Goal: Task Accomplishment & Management: Complete application form

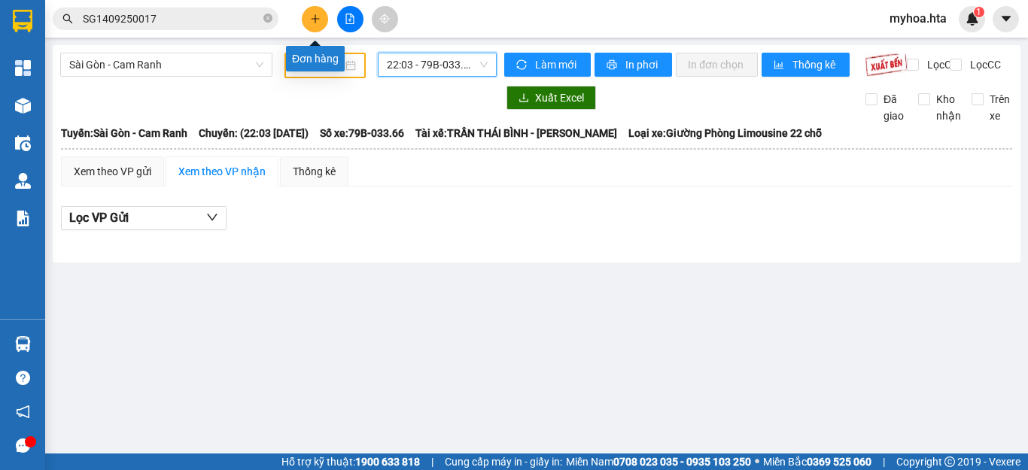
click at [311, 22] on icon "plus" at bounding box center [315, 19] width 11 height 11
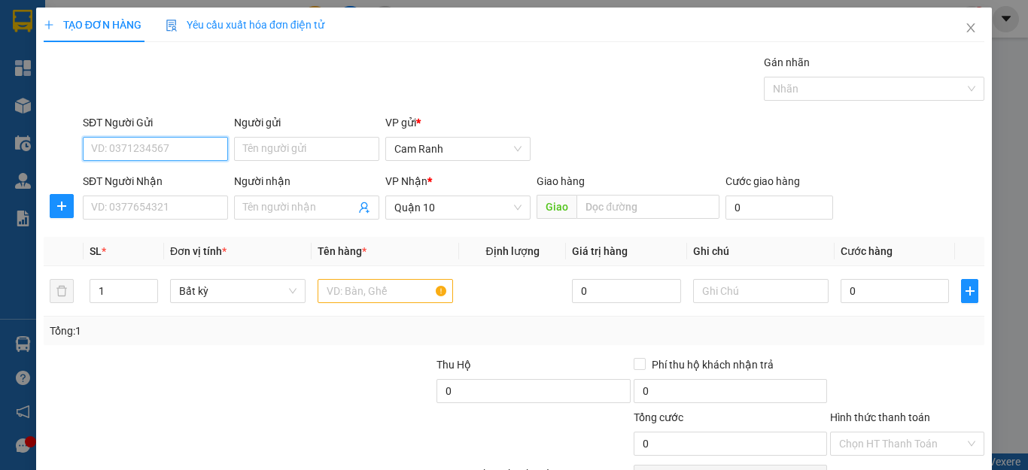
click at [188, 145] on input "SĐT Người Gửi" at bounding box center [155, 149] width 145 height 24
click at [175, 183] on div "0907915161 - CHÂU" at bounding box center [153, 179] width 125 height 17
type input "0907915161"
type input "CHÂU"
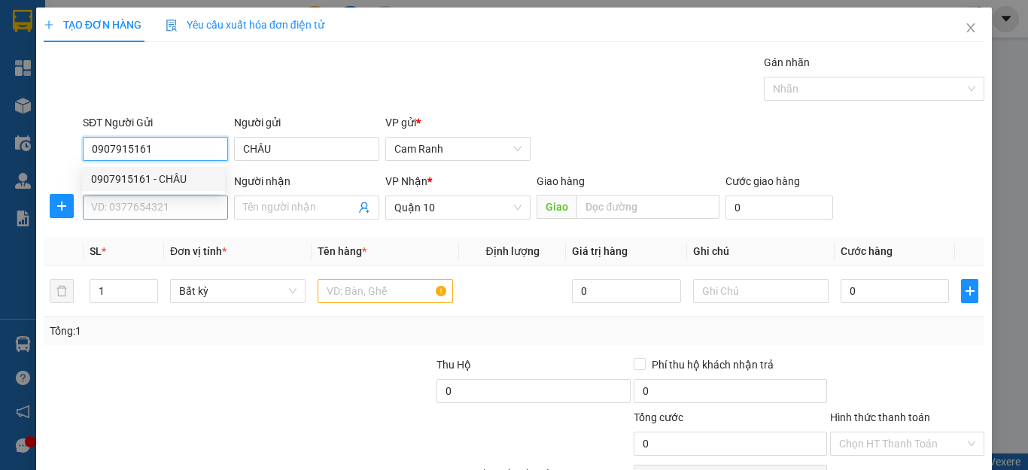
type input "50.000"
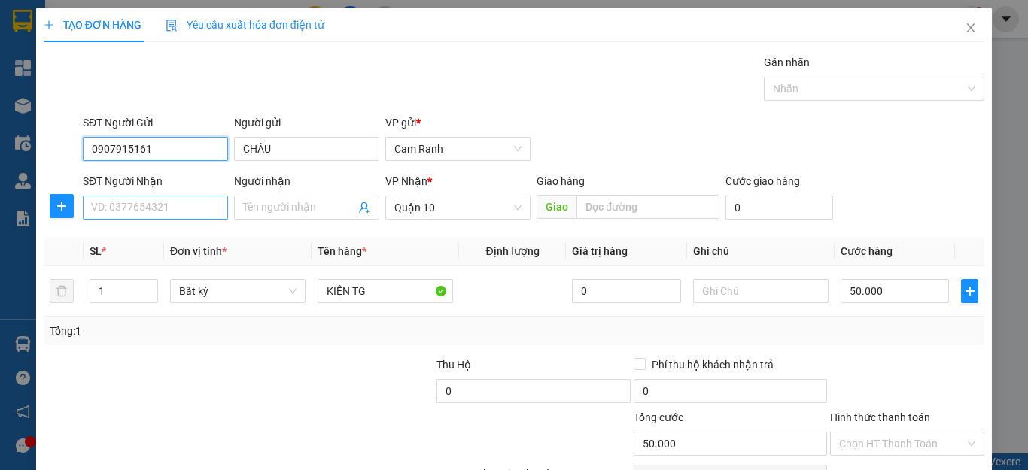
type input "0907915161"
click at [151, 204] on input "SĐT Người Nhận" at bounding box center [155, 208] width 145 height 24
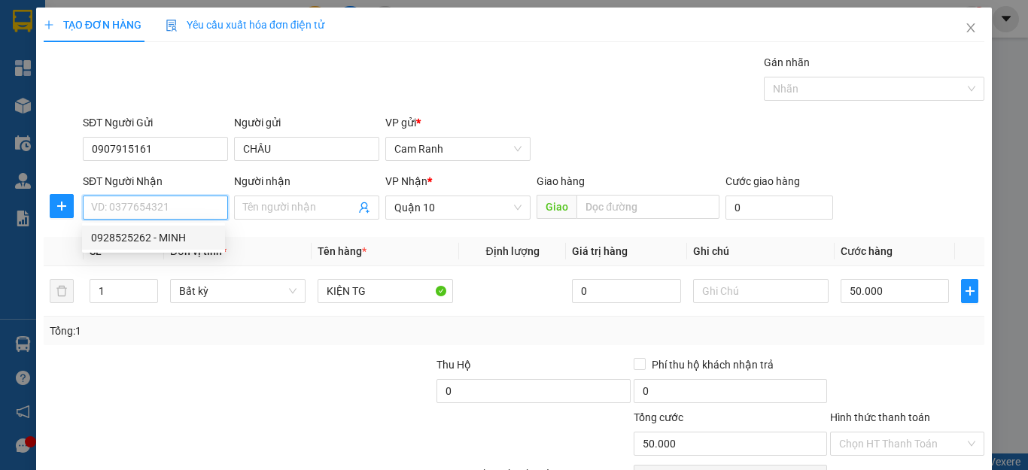
click at [149, 238] on div "0928525262 - MINH" at bounding box center [153, 238] width 125 height 17
type input "0928525262"
type input "MINH"
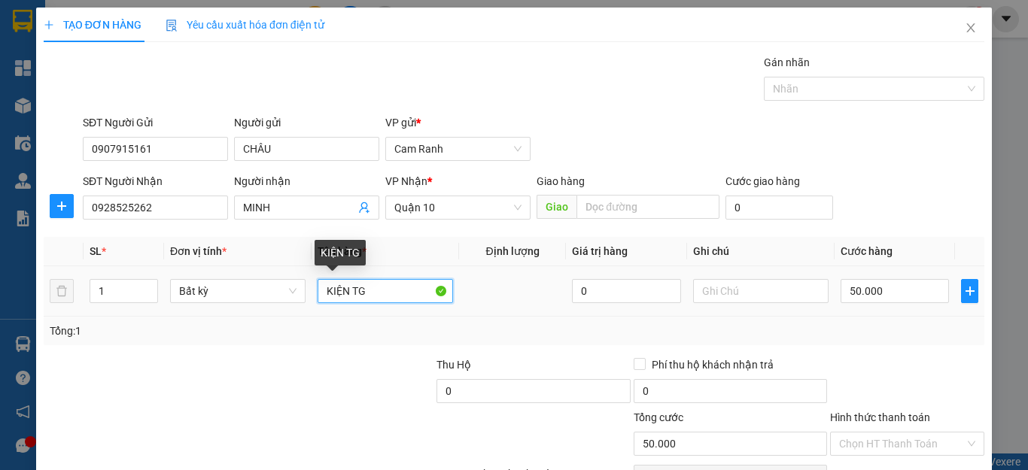
drag, startPoint x: 367, startPoint y: 297, endPoint x: 308, endPoint y: 287, distance: 59.5
click at [303, 289] on tr "1 Bất kỳ KIỆN TG 0 50.000" at bounding box center [514, 291] width 941 height 50
type input "bao gạo"
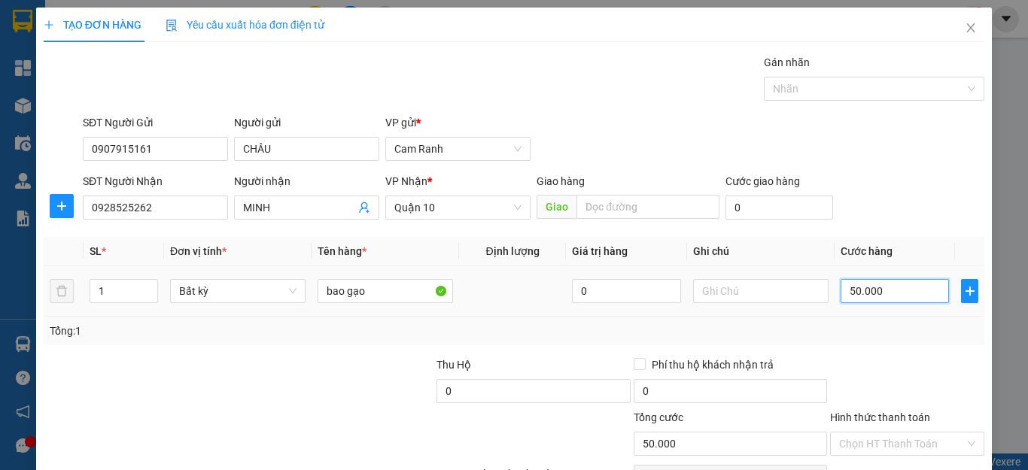
type input "0"
type input "50.000"
type input "7"
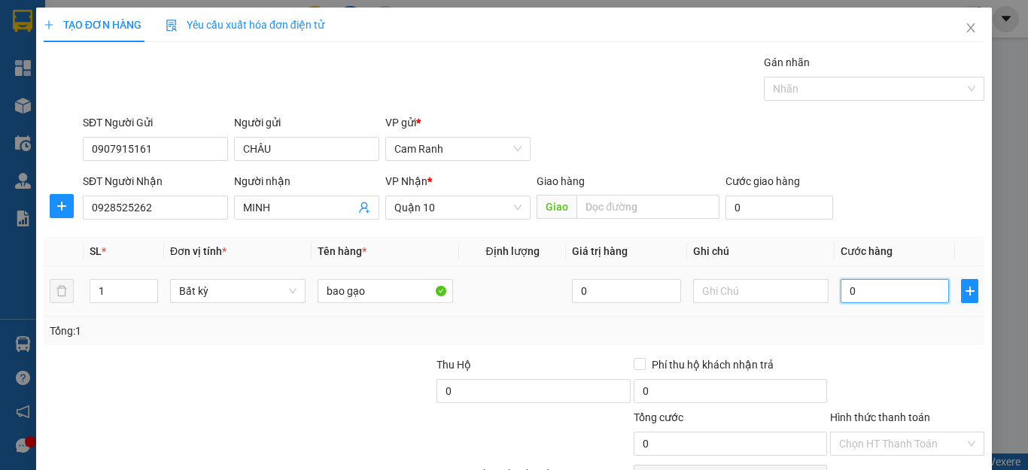
click at [883, 288] on input "0" at bounding box center [895, 291] width 108 height 24
type input "7"
type input "70"
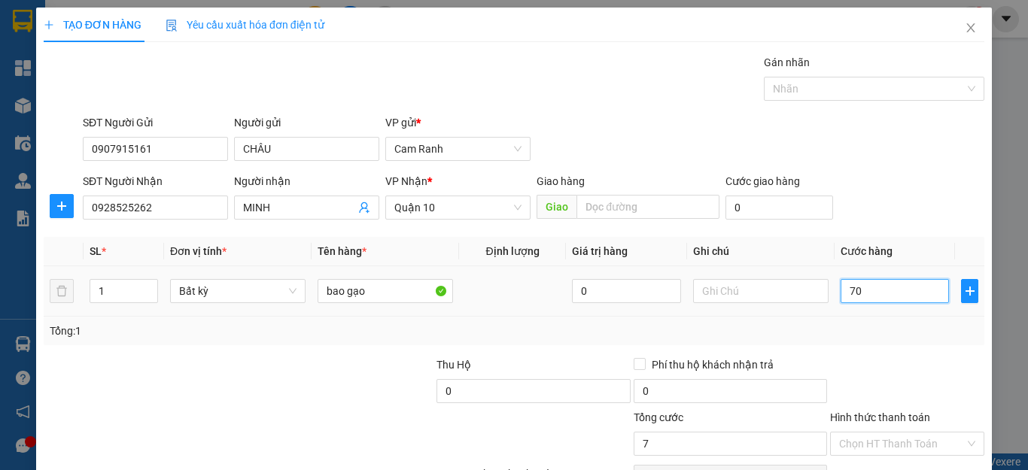
type input "70"
type input "70.000"
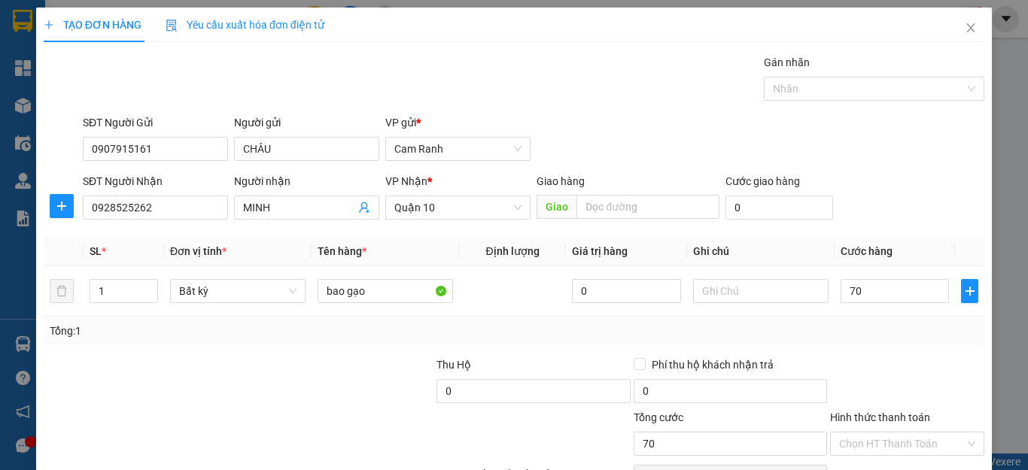
type input "70.000"
click at [875, 342] on div "Tổng: 1" at bounding box center [514, 331] width 941 height 29
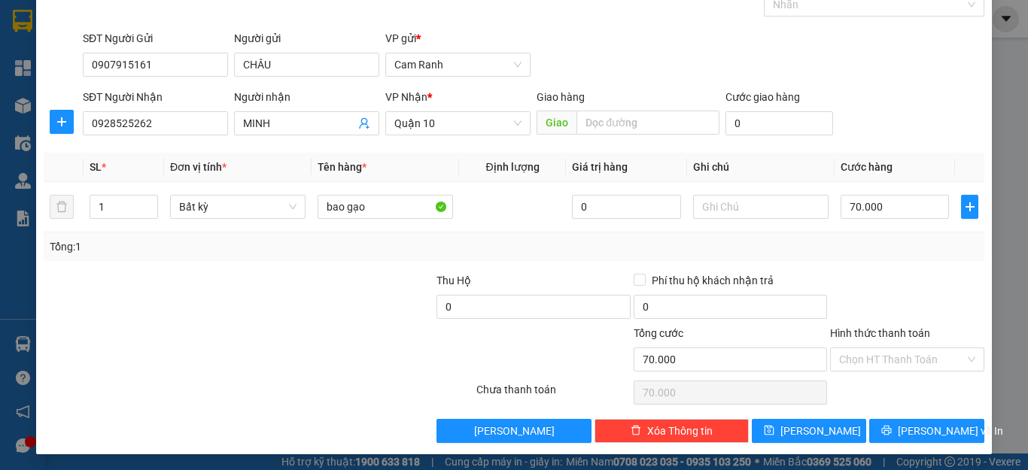
scroll to position [87, 0]
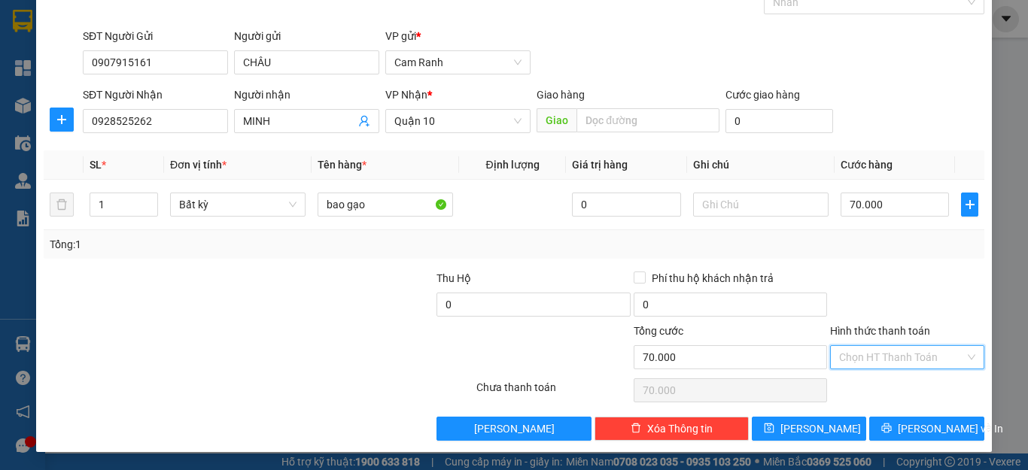
click at [890, 361] on input "Hình thức thanh toán" at bounding box center [902, 357] width 126 height 23
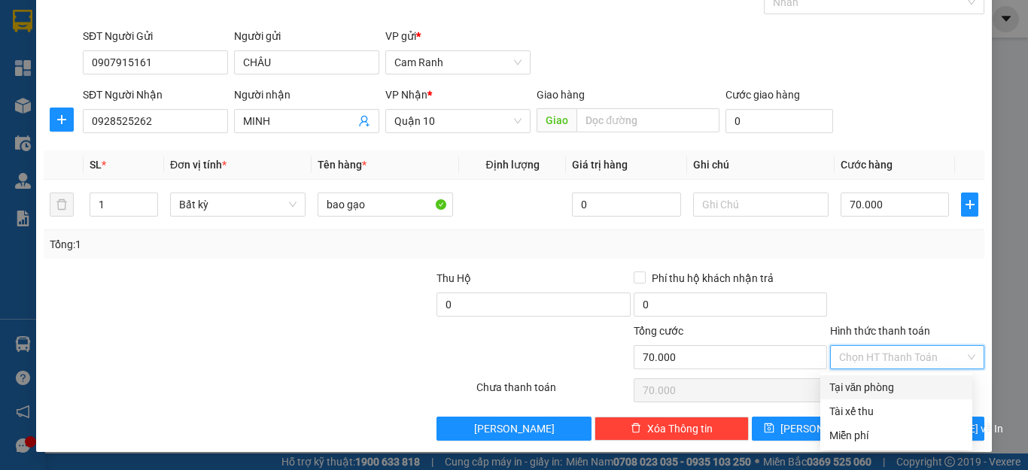
click at [884, 389] on div "Tại văn phòng" at bounding box center [896, 387] width 134 height 17
type input "0"
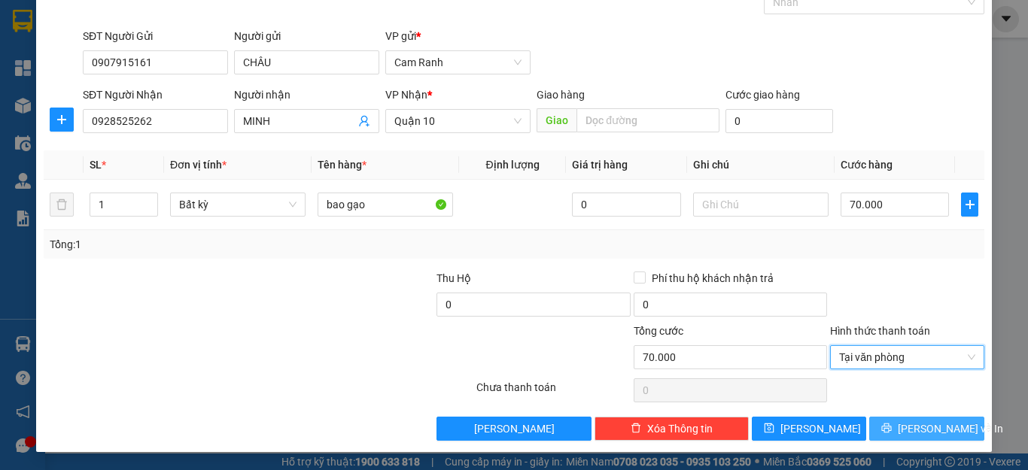
click at [896, 436] on button "[PERSON_NAME] và In" at bounding box center [926, 429] width 115 height 24
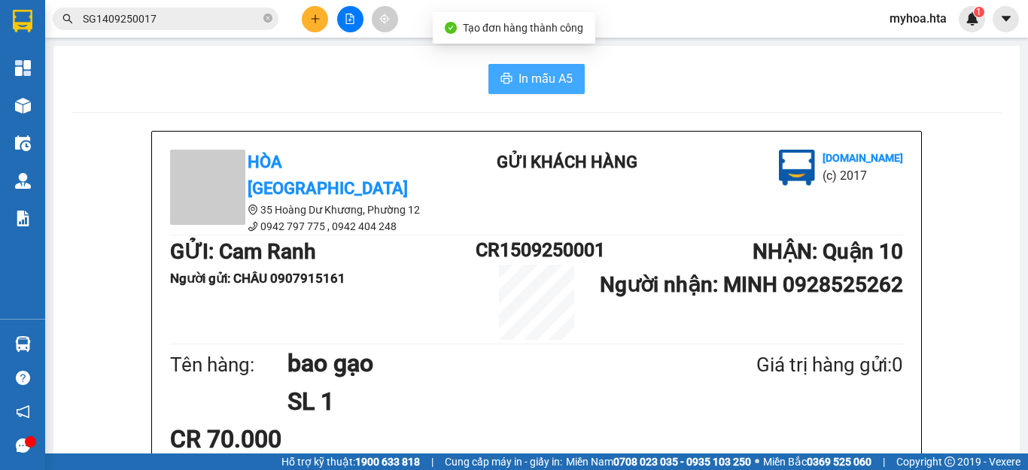
click at [550, 76] on span "In mẫu A5" at bounding box center [546, 78] width 54 height 19
click at [309, 25] on button at bounding box center [315, 19] width 26 height 26
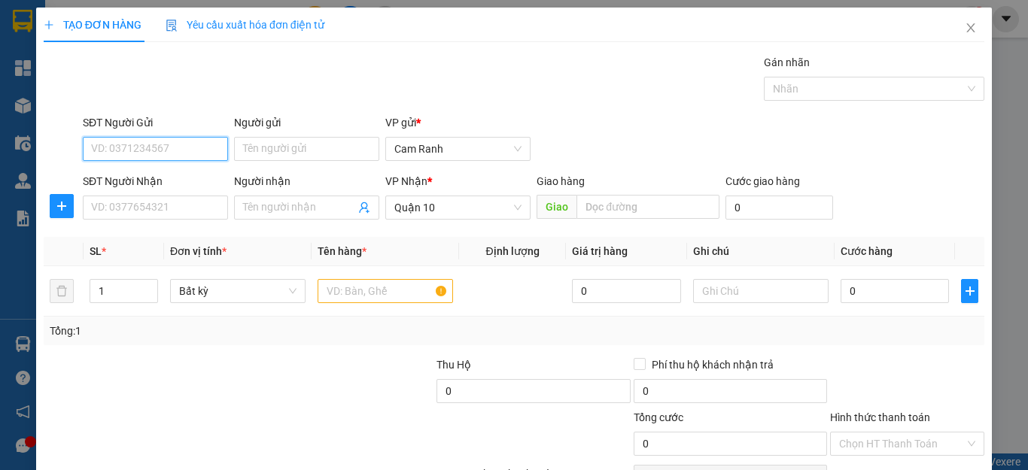
click at [123, 153] on input "SĐT Người Gửi" at bounding box center [155, 149] width 145 height 24
click at [202, 148] on input "SĐT Người Gửi" at bounding box center [155, 149] width 145 height 24
click at [170, 178] on div "0909968026 - KIÊN" at bounding box center [153, 179] width 125 height 17
type input "0909968026"
type input "KIÊN"
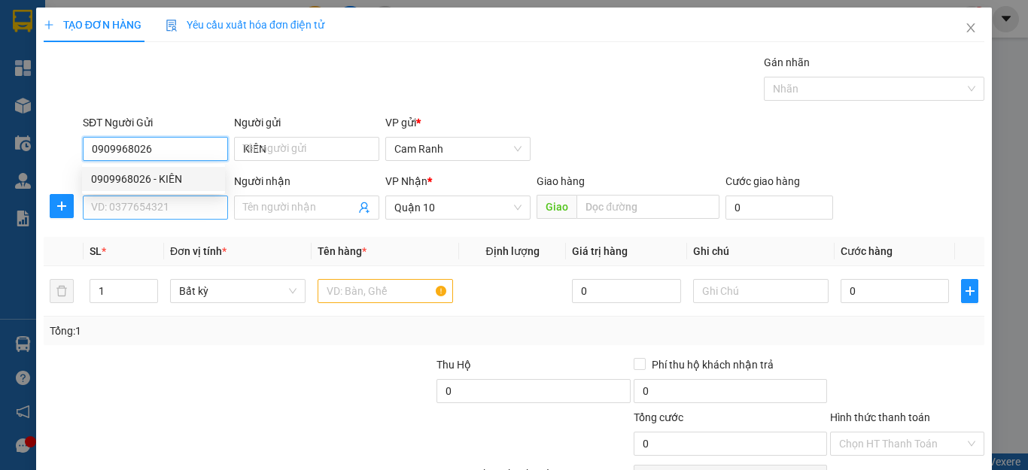
type input "0909968026"
type input "50.000"
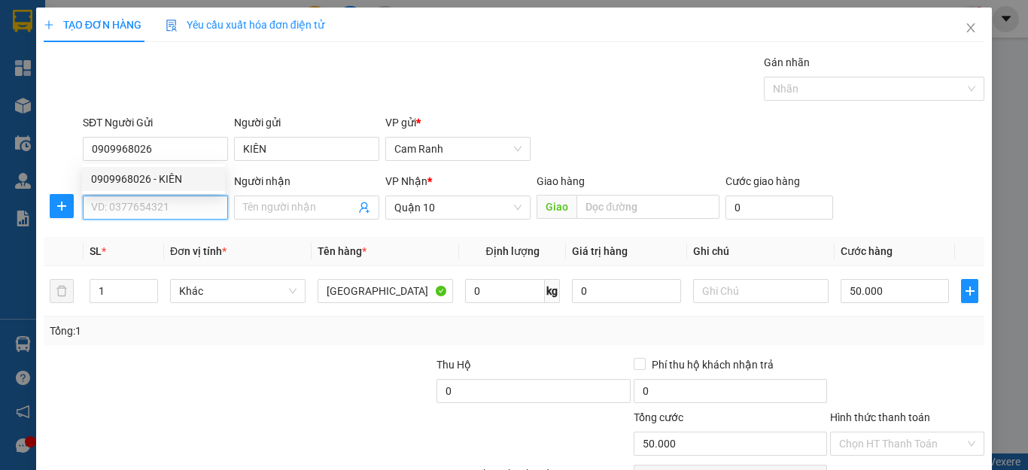
click at [164, 196] on input "SĐT Người Nhận" at bounding box center [155, 208] width 145 height 24
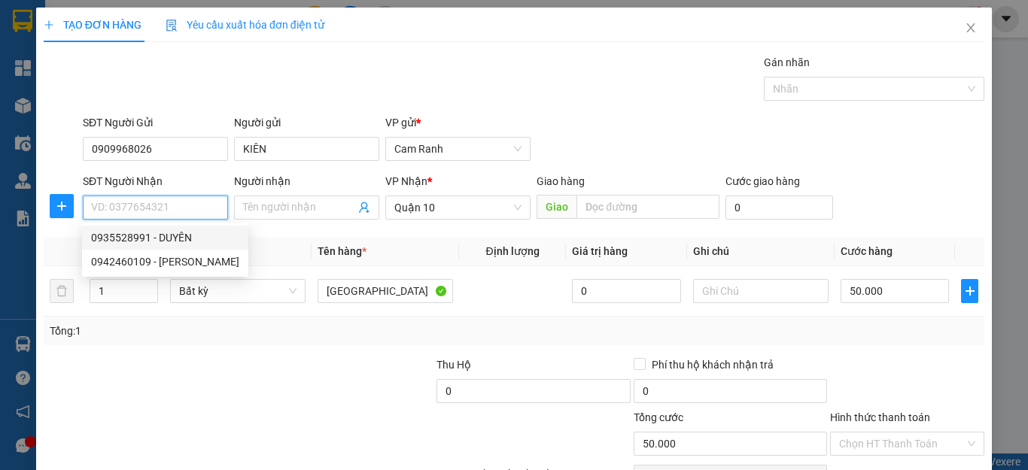
click at [175, 239] on div "0935528991 - DUYÊN" at bounding box center [165, 238] width 148 height 17
type input "0935528991"
type input "DUYÊN"
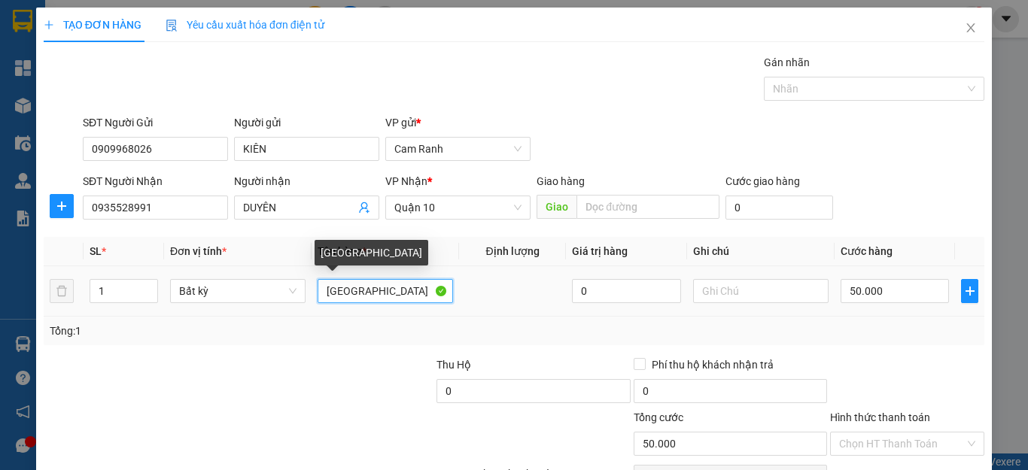
click at [337, 291] on input "[GEOGRAPHIC_DATA]" at bounding box center [385, 291] width 135 height 24
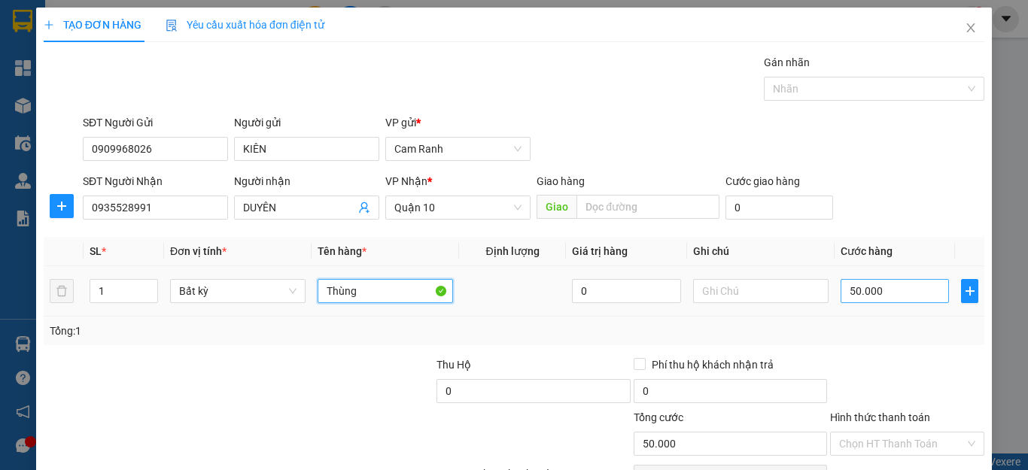
type input "Thùng"
click at [899, 280] on input "50.000" at bounding box center [895, 291] width 108 height 24
type input "0"
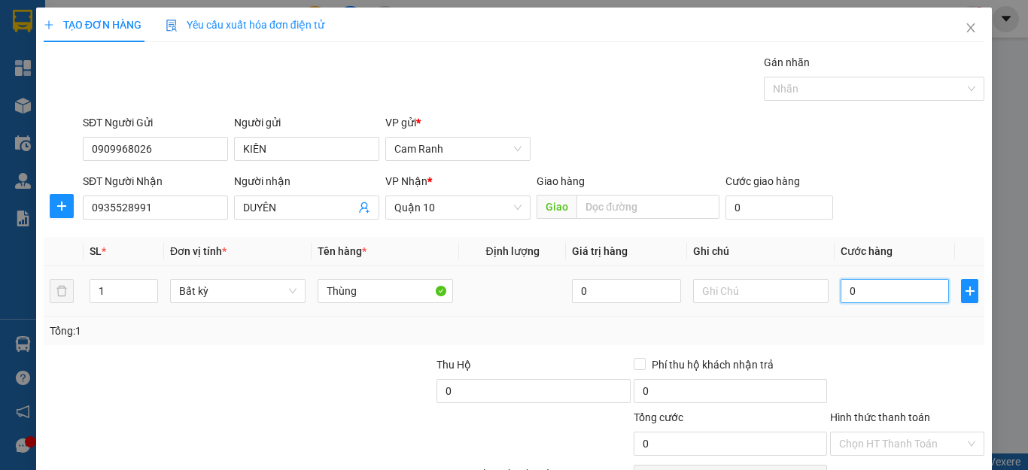
type input "04"
type input "4"
type input "40"
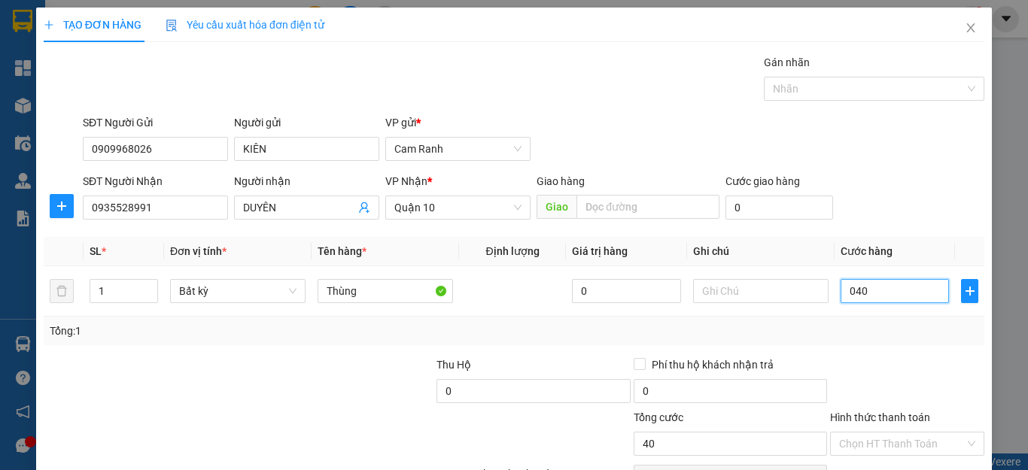
type input "040"
type input "40.000"
click at [885, 345] on div "Tổng: 1" at bounding box center [514, 331] width 941 height 29
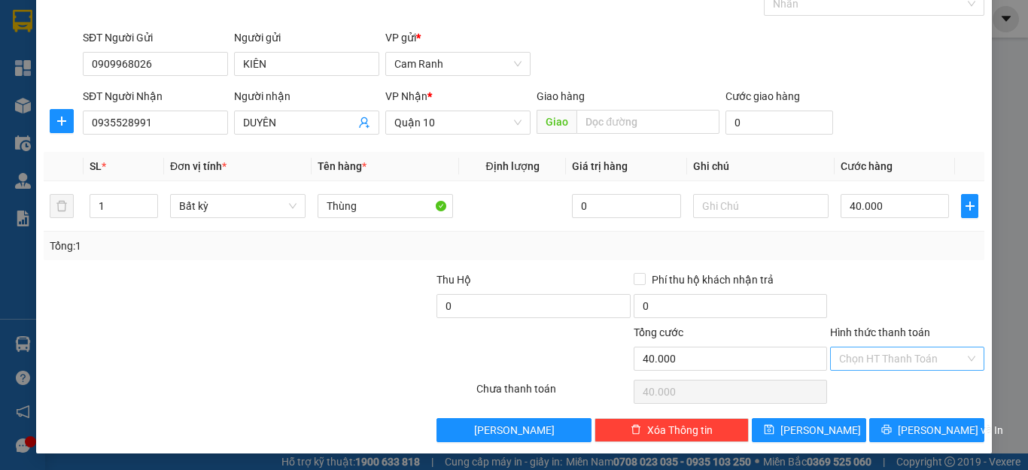
scroll to position [87, 0]
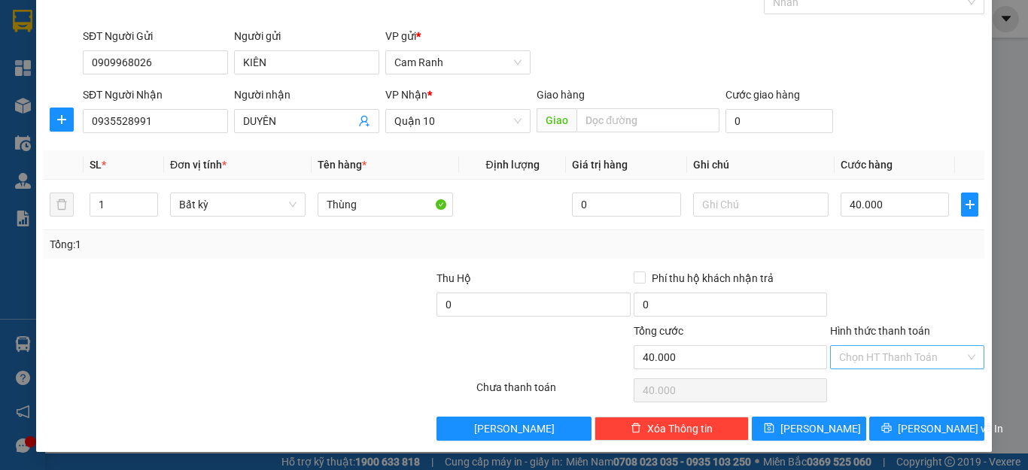
click at [896, 356] on input "Hình thức thanh toán" at bounding box center [902, 357] width 126 height 23
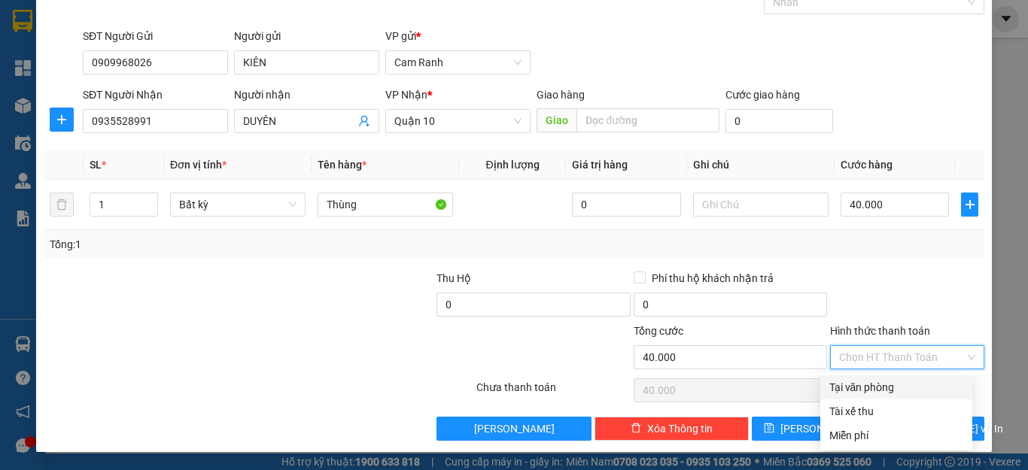
click at [908, 390] on div "Tại văn phòng" at bounding box center [896, 387] width 134 height 17
type input "0"
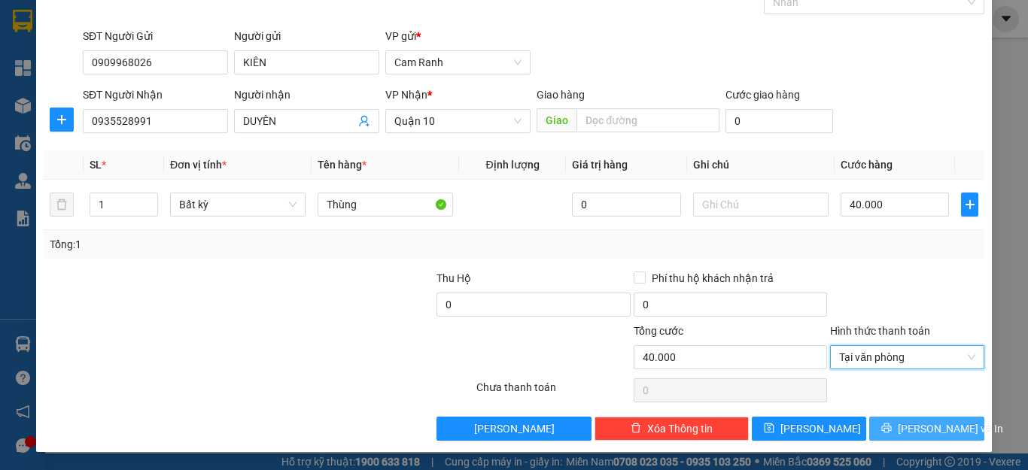
click at [919, 428] on span "[PERSON_NAME] và In" at bounding box center [950, 429] width 105 height 17
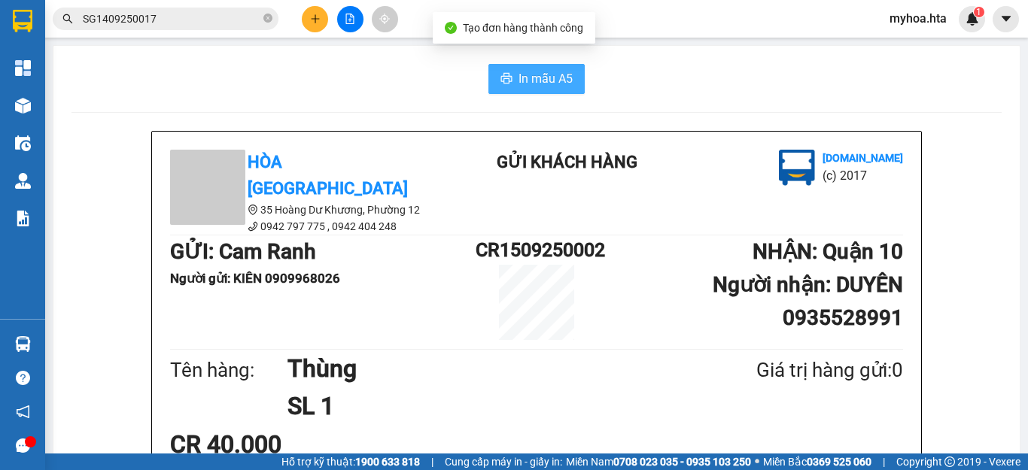
click at [537, 81] on span "In mẫu A5" at bounding box center [546, 78] width 54 height 19
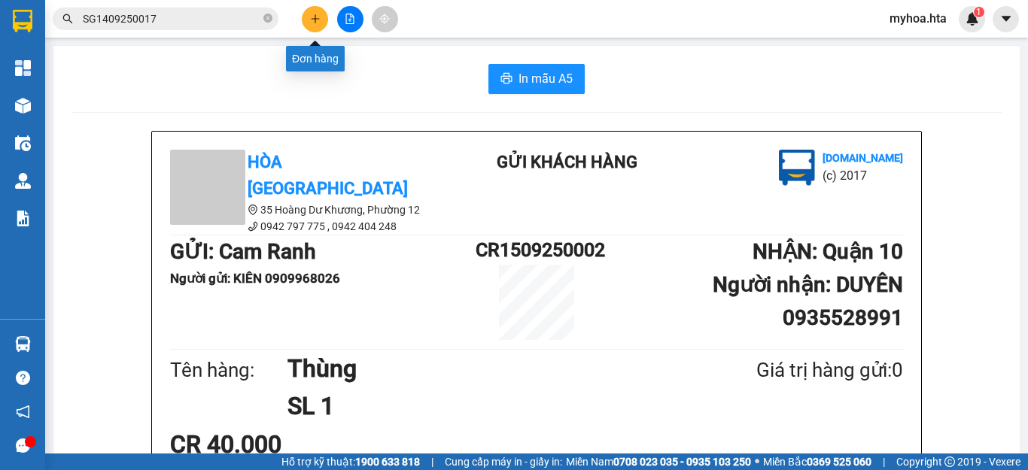
click at [314, 23] on icon "plus" at bounding box center [315, 19] width 11 height 11
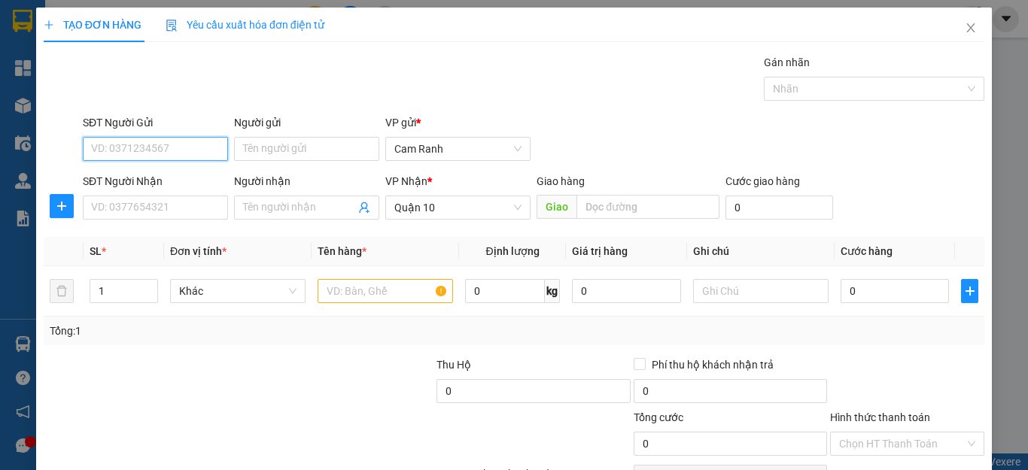
click at [195, 155] on input "SĐT Người Gửi" at bounding box center [155, 149] width 145 height 24
click at [191, 155] on input "SĐT Người Gửi" at bounding box center [155, 149] width 145 height 24
type input "0984004973"
click at [214, 172] on div "0984004973 - HOÀ" at bounding box center [153, 179] width 125 height 17
type input "HOÀ"
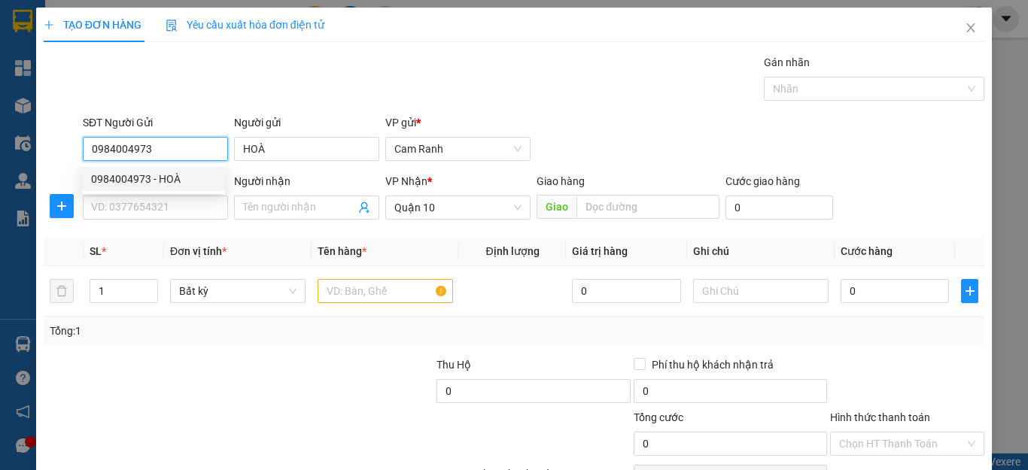
type input "40.000"
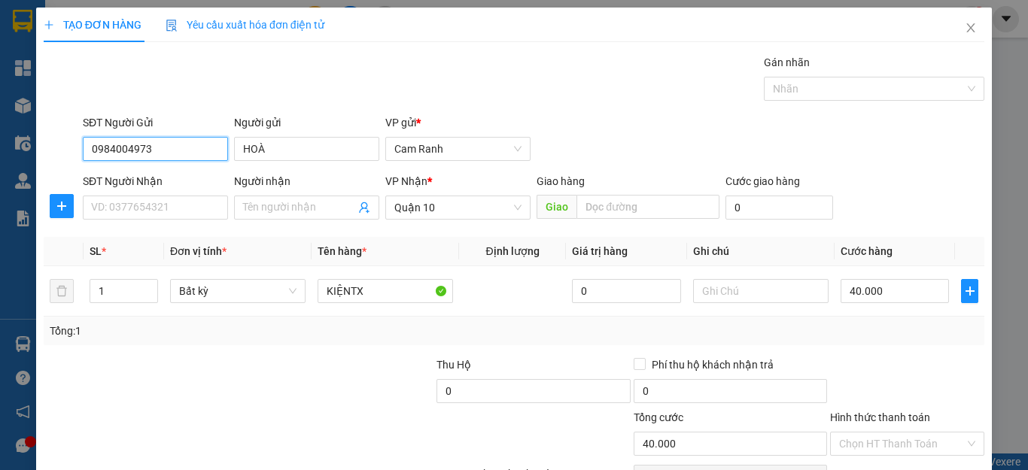
drag, startPoint x: 189, startPoint y: 154, endPoint x: 87, endPoint y: 148, distance: 102.5
click at [84, 148] on input "0984004973" at bounding box center [155, 149] width 145 height 24
type input "0984004973"
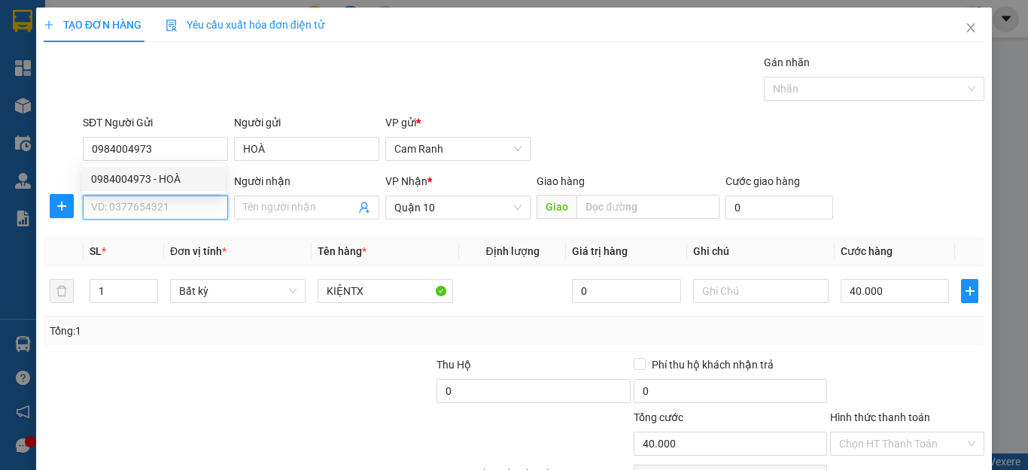
click at [120, 205] on input "SĐT Người Nhận" at bounding box center [155, 208] width 145 height 24
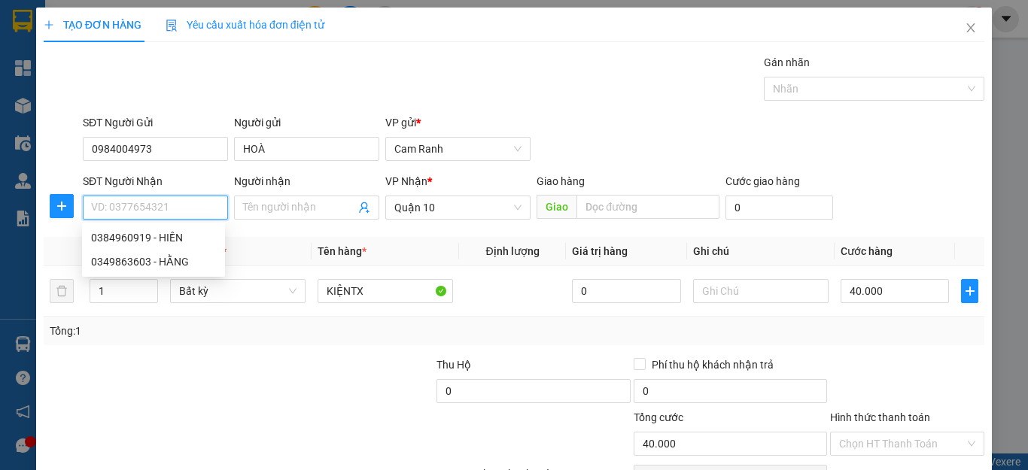
paste input "0984004973"
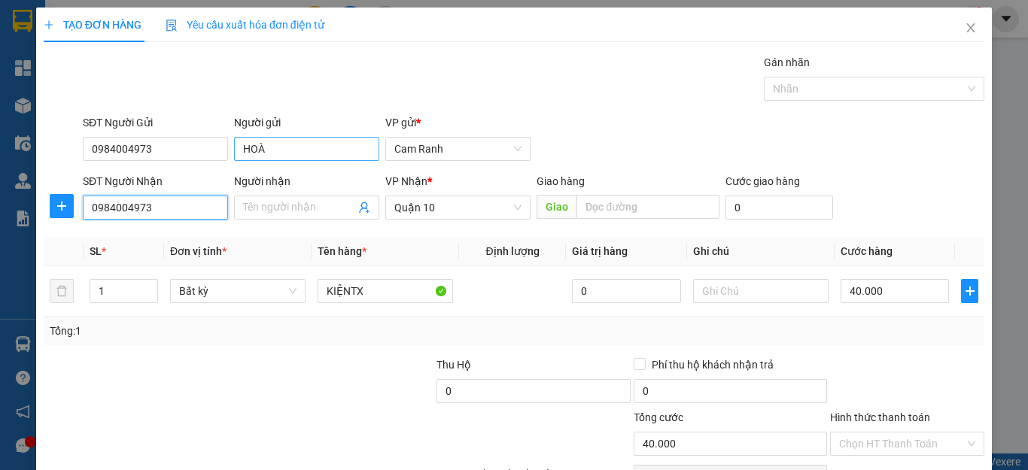
type input "0984004973"
drag, startPoint x: 267, startPoint y: 148, endPoint x: 233, endPoint y: 145, distance: 34.0
click at [234, 145] on input "HOÀ" at bounding box center [306, 149] width 145 height 24
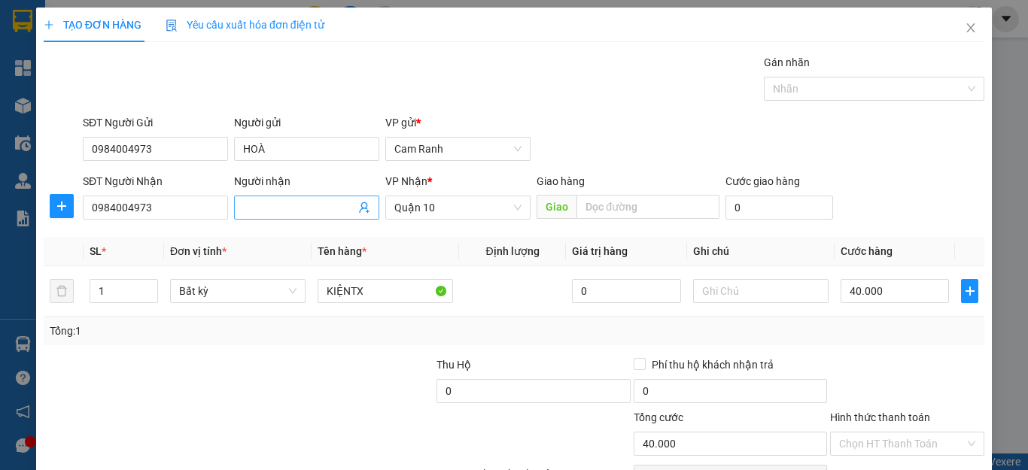
click at [283, 209] on input "Người nhận" at bounding box center [299, 207] width 112 height 17
paste input "HOÀ"
type input "HOÀ"
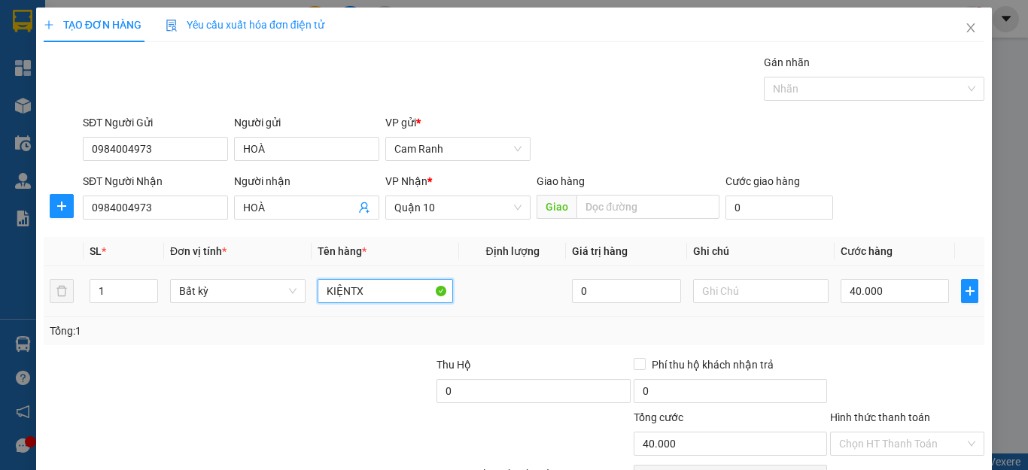
drag, startPoint x: 321, startPoint y: 296, endPoint x: 309, endPoint y: 296, distance: 12.8
click at [312, 296] on td "KIỆNTX" at bounding box center [386, 291] width 148 height 50
click at [329, 290] on input "text" at bounding box center [385, 291] width 135 height 24
type input "x"
type input "XE GA 79AA 39101"
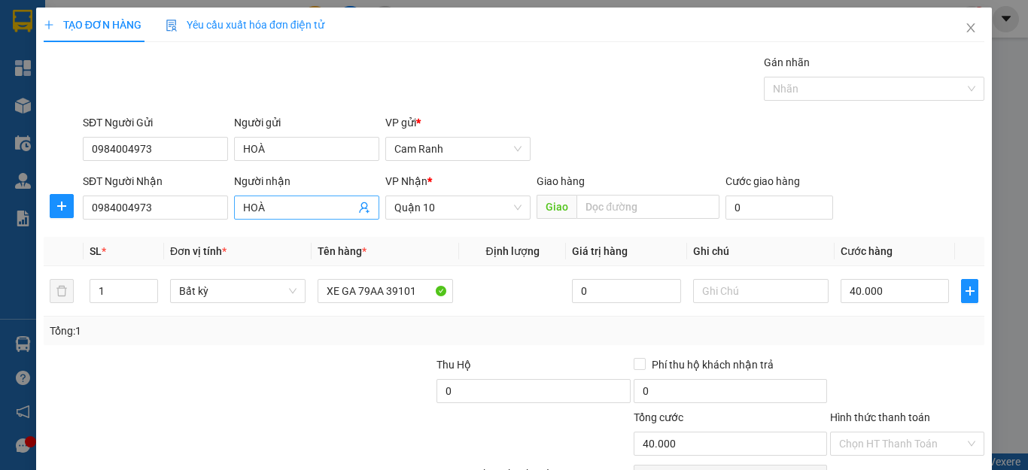
click at [300, 208] on input "HOÀ" at bounding box center [299, 207] width 112 height 17
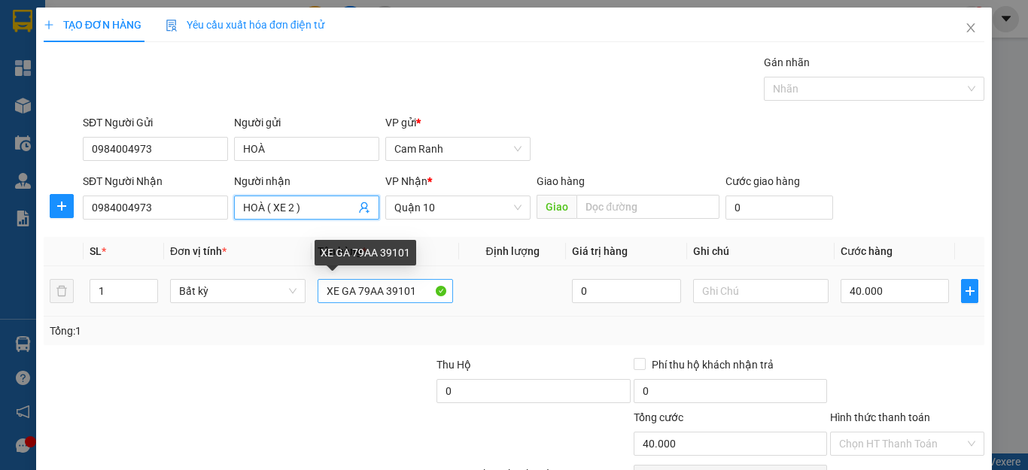
type input "HOÀ ( XE 2 )"
click at [421, 287] on input "XE GA 79AA 39101" at bounding box center [385, 291] width 135 height 24
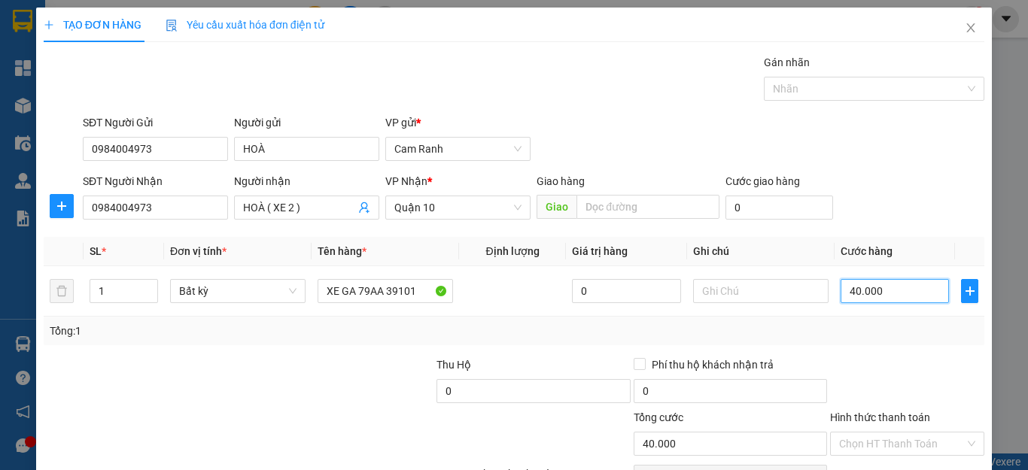
type input "0"
type input "05"
type input "5"
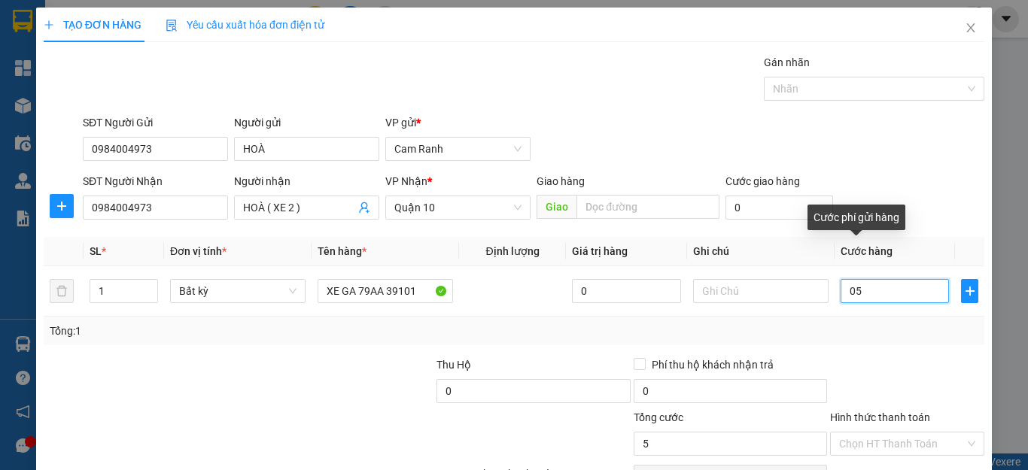
type input "055"
type input "55"
type input "05"
type input "5"
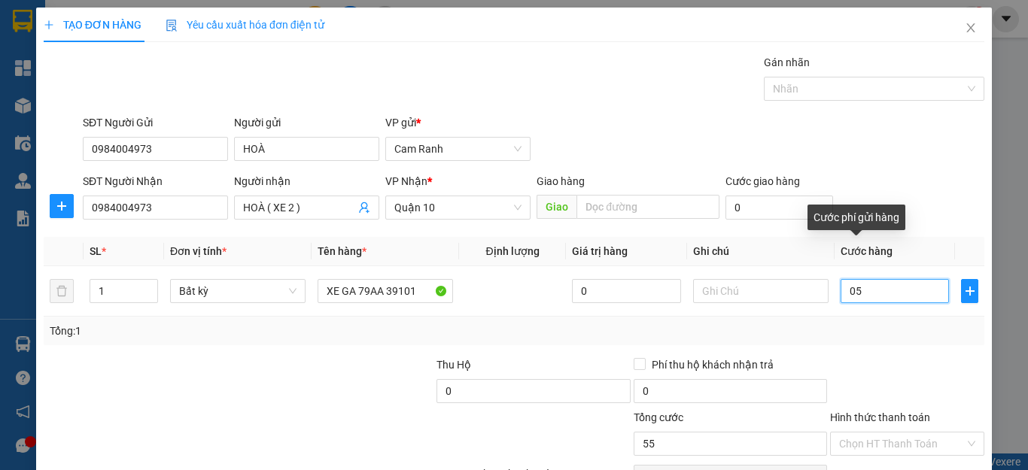
type input "5"
type input "0"
type input "04"
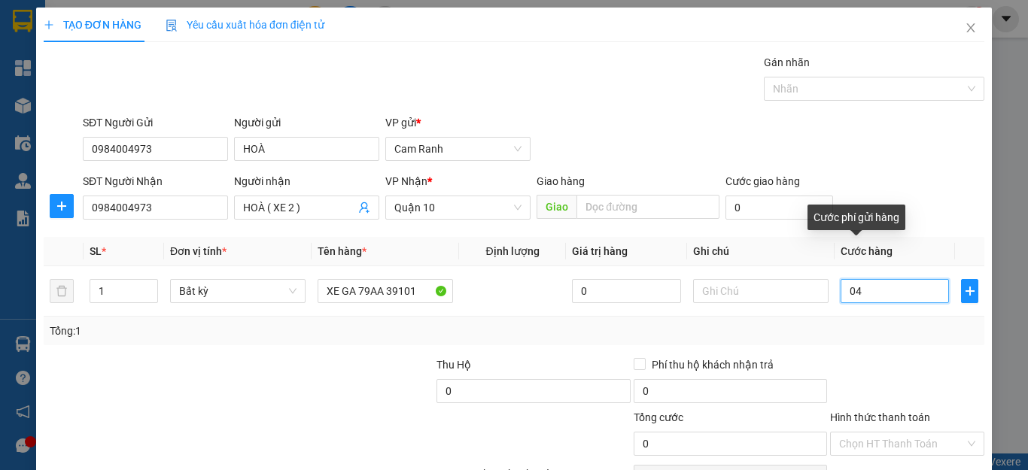
type input "4"
type input "045"
type input "45"
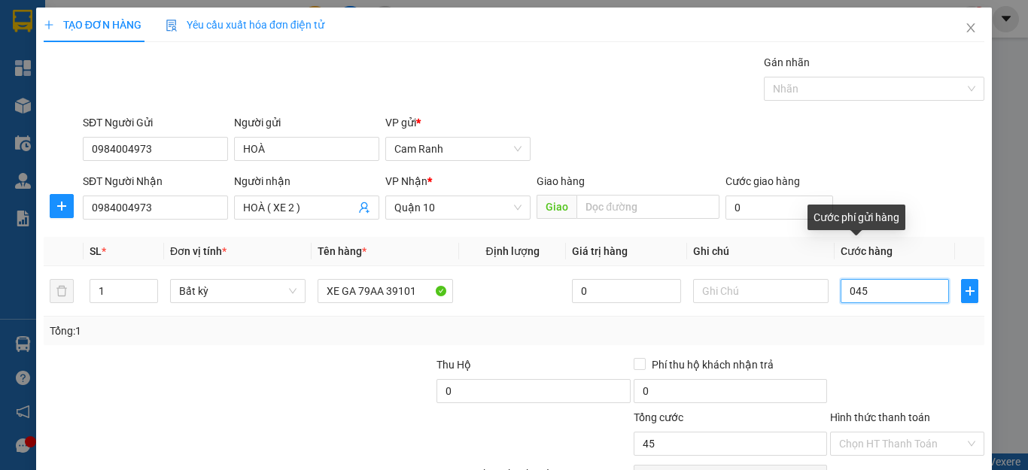
type input "450"
type input "0.450"
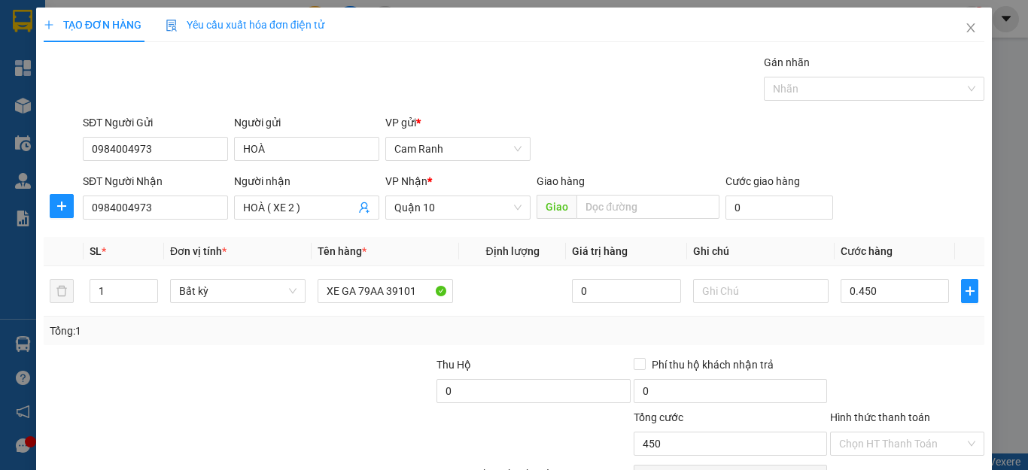
type input "450.000"
click at [823, 333] on div "Tổng: 1" at bounding box center [514, 331] width 929 height 17
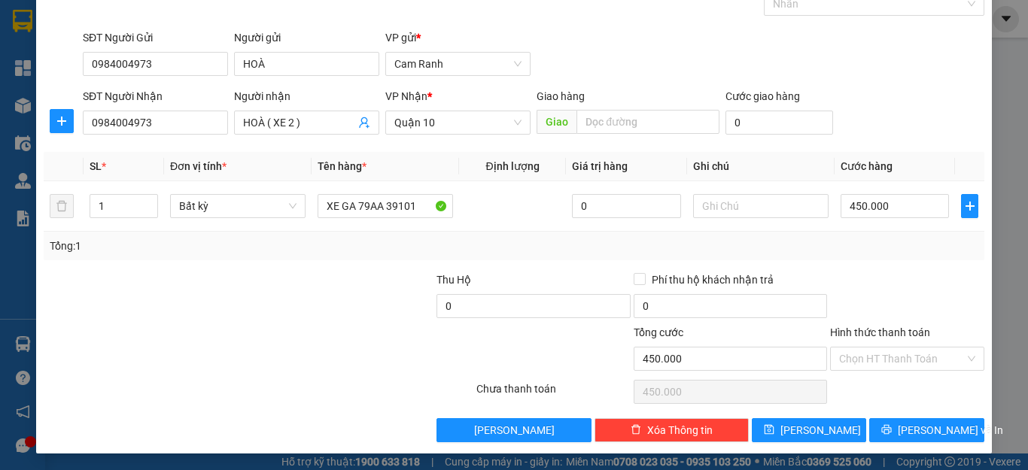
scroll to position [87, 0]
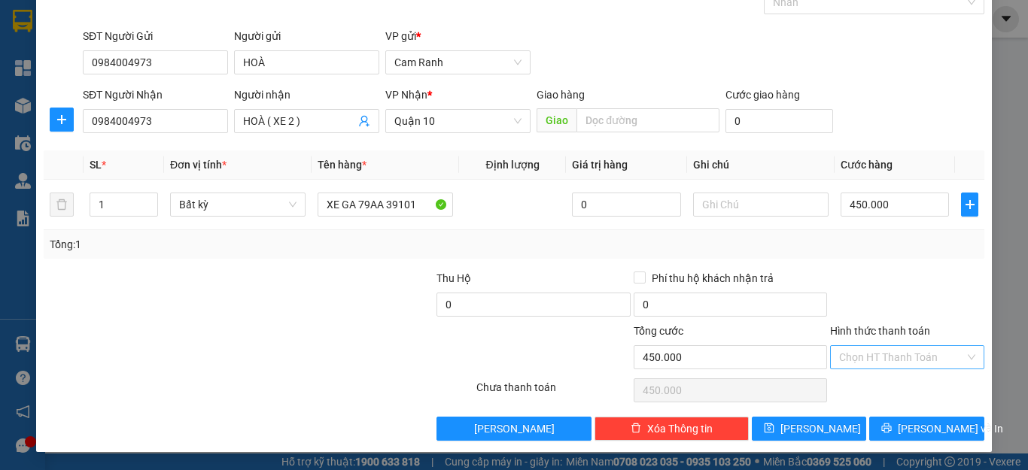
click at [863, 356] on input "Hình thức thanh toán" at bounding box center [902, 357] width 126 height 23
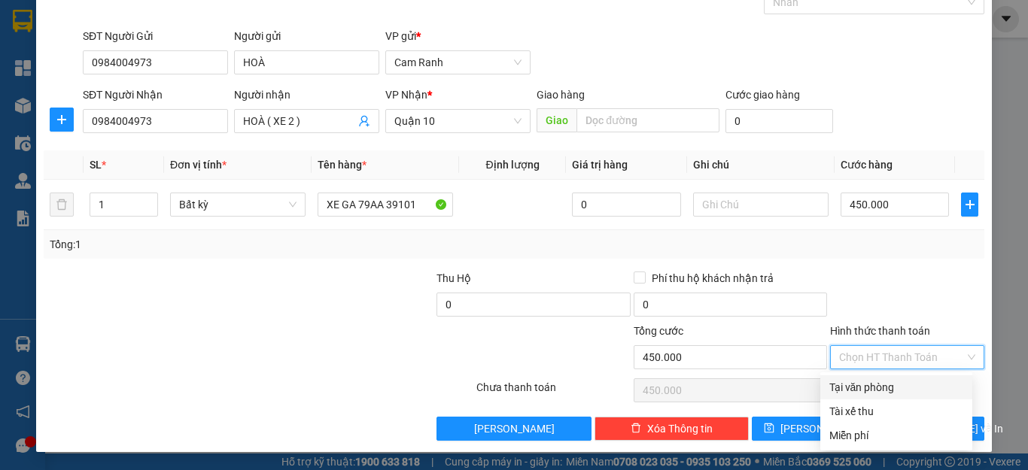
click at [863, 388] on div "Tại văn phòng" at bounding box center [896, 387] width 134 height 17
type input "0"
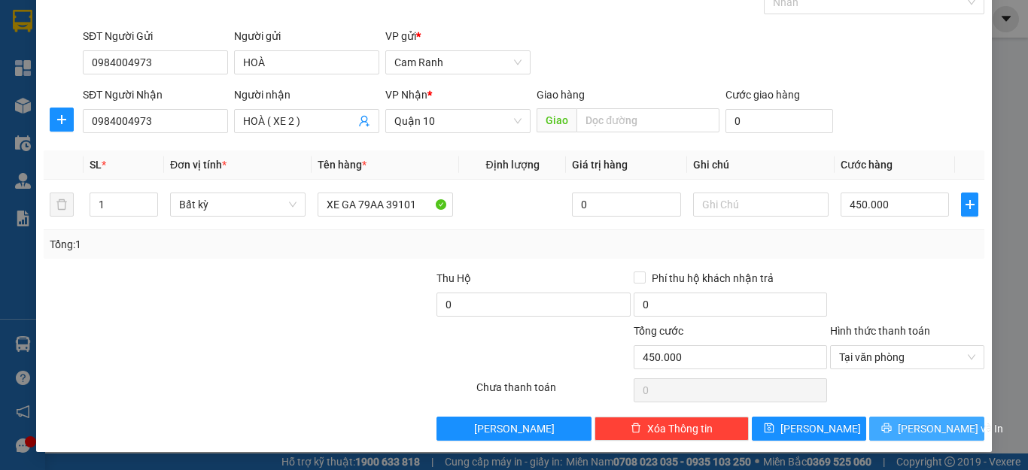
click at [892, 428] on icon "printer" at bounding box center [886, 428] width 11 height 11
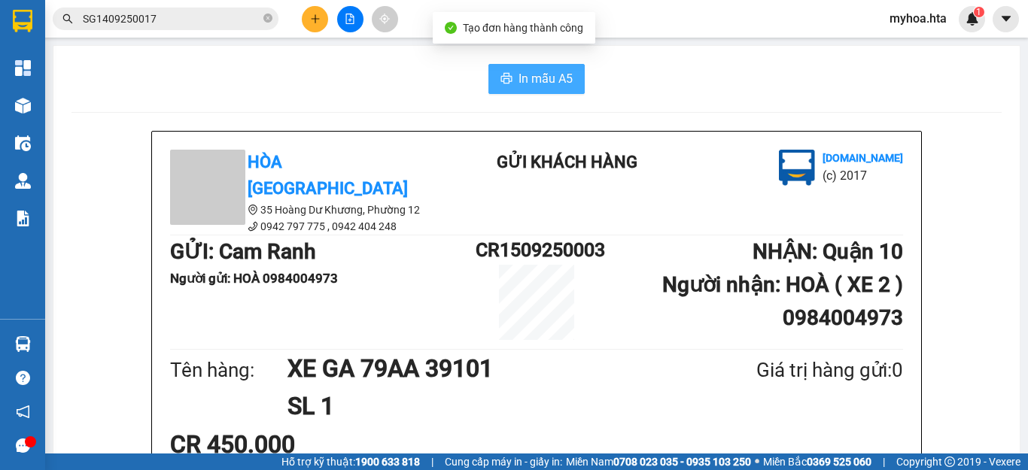
click at [560, 81] on span "In mẫu A5" at bounding box center [546, 78] width 54 height 19
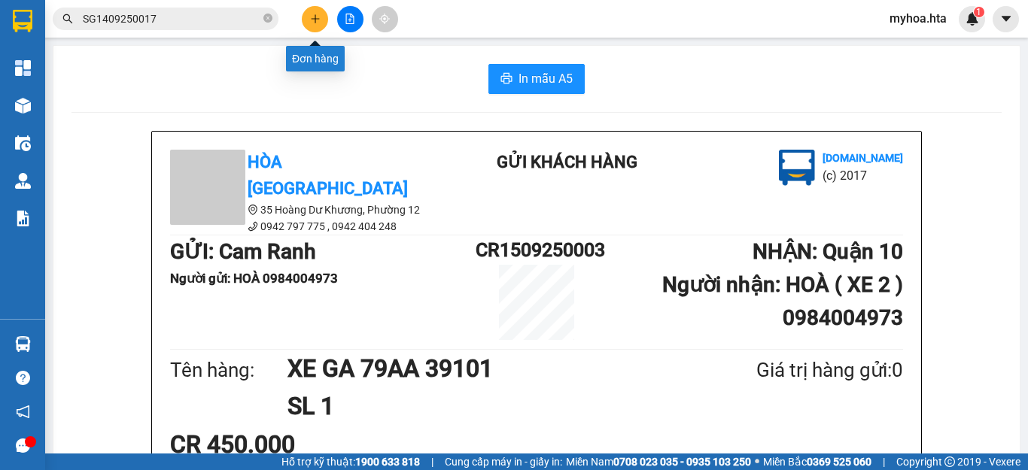
click at [307, 20] on button at bounding box center [315, 19] width 26 height 26
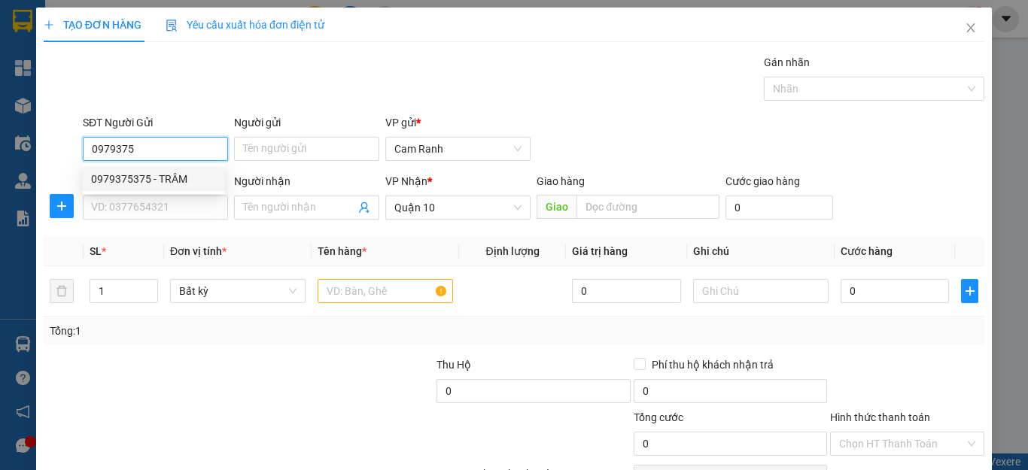
click at [110, 176] on div "0979375375 - TRÂM" at bounding box center [153, 179] width 125 height 17
type input "0979375375"
type input "TRÂM"
type input "40.000"
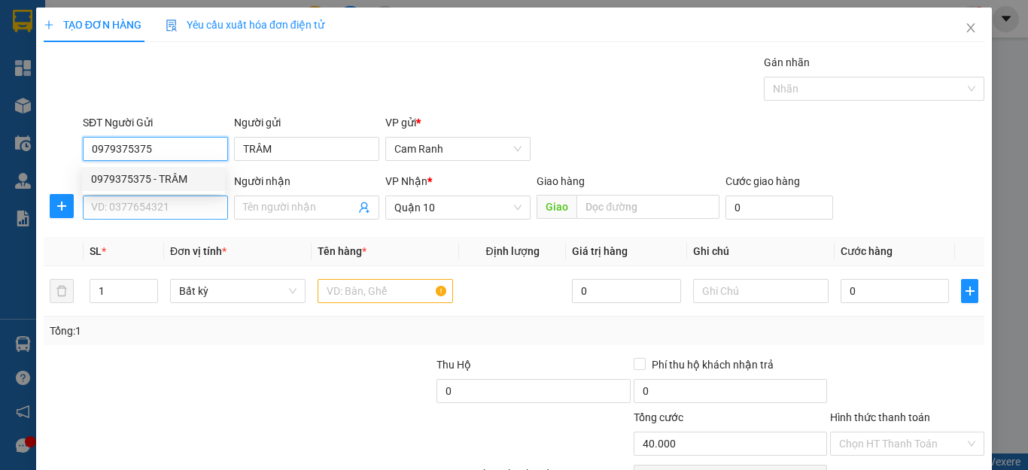
type input "0979375375"
click at [117, 213] on input "SĐT Người Nhận" at bounding box center [155, 208] width 145 height 24
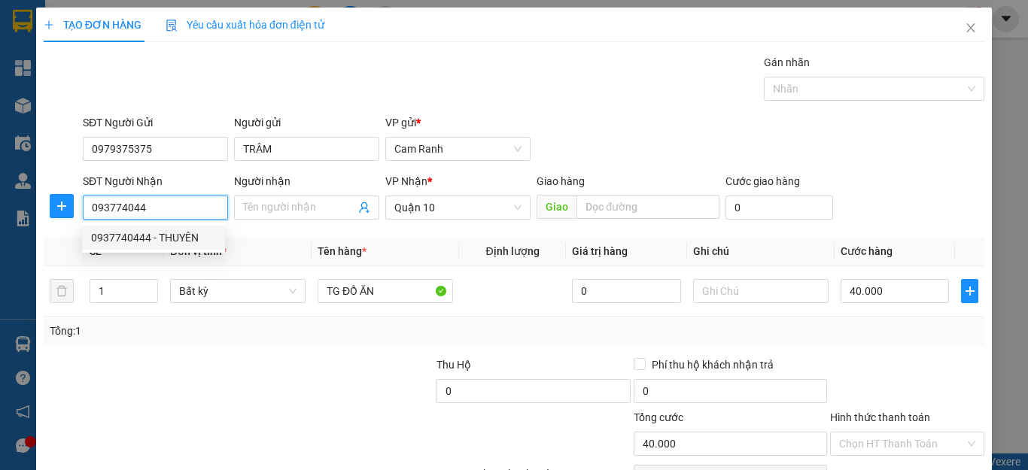
click at [158, 241] on div "0937740444 - THUYÊN" at bounding box center [153, 238] width 125 height 17
type input "0937740444"
type input "THUYÊN"
type input "20.000"
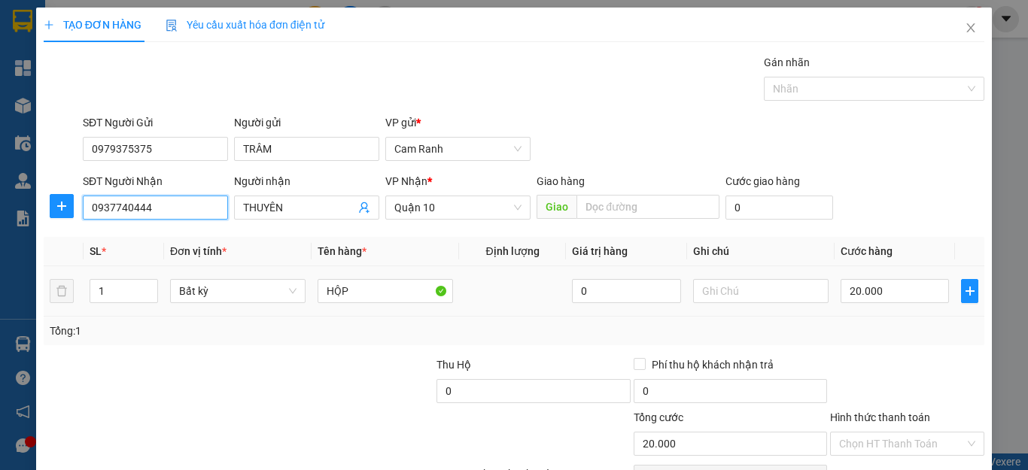
type input "0937740444"
click at [894, 303] on div "20.000" at bounding box center [895, 291] width 108 height 30
click at [890, 292] on input "20.000" at bounding box center [895, 291] width 108 height 24
type input "0"
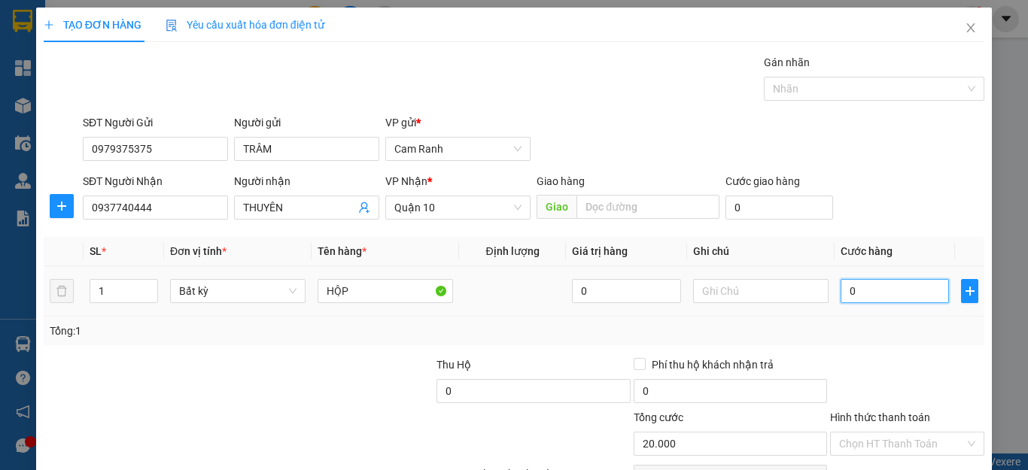
type input "0"
type input "03"
type input "3"
type input "030"
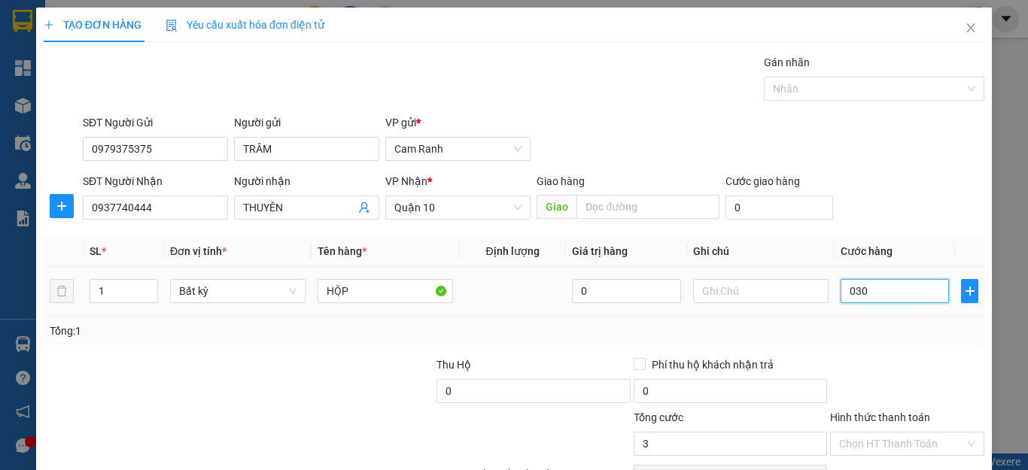
type input "30"
type input "030"
type input "30.000"
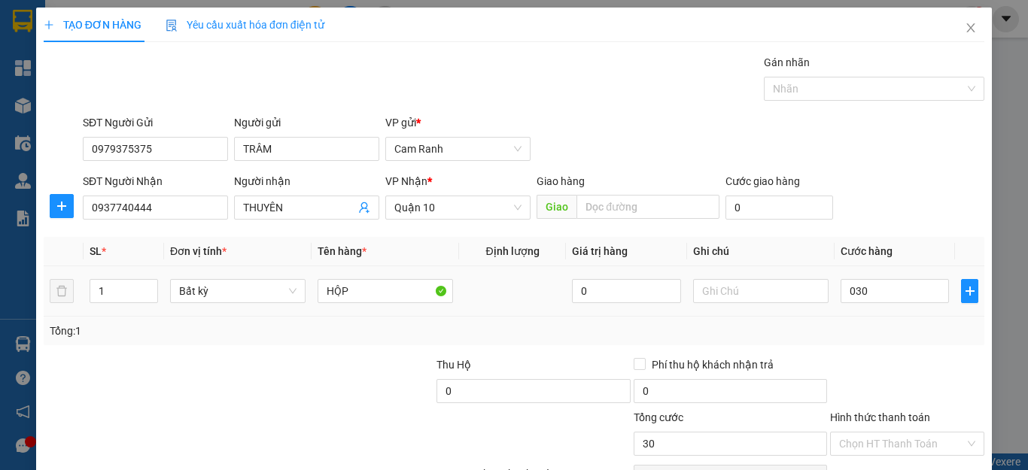
type input "30.000"
click at [885, 376] on div at bounding box center [907, 383] width 157 height 53
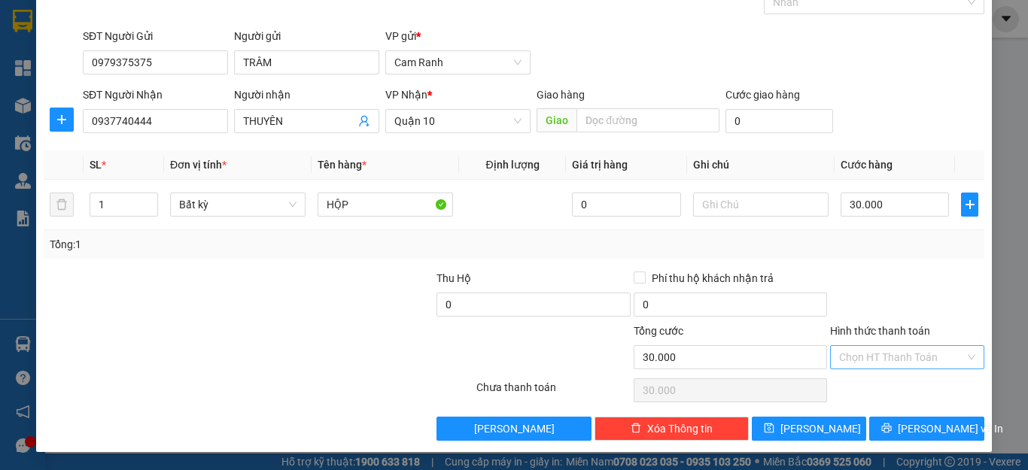
click at [885, 367] on input "Hình thức thanh toán" at bounding box center [902, 357] width 126 height 23
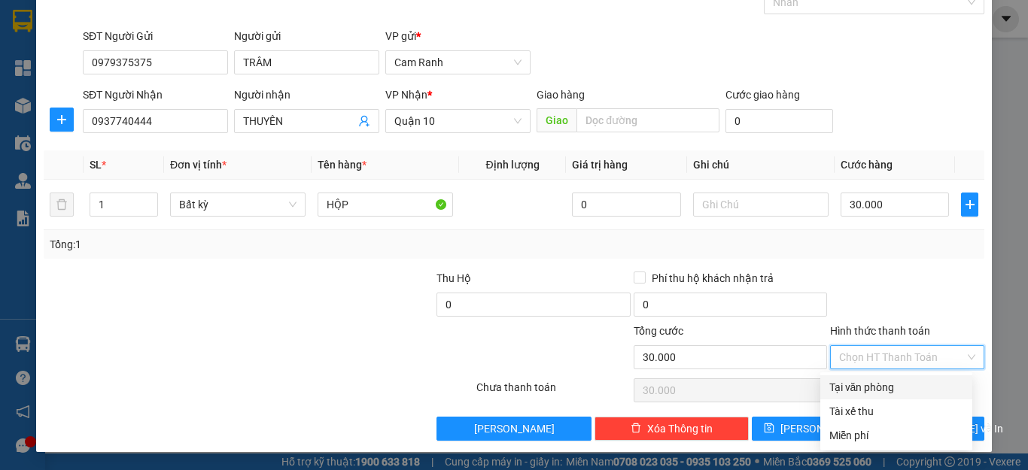
click at [884, 381] on div "Tại văn phòng" at bounding box center [896, 387] width 134 height 17
type input "0"
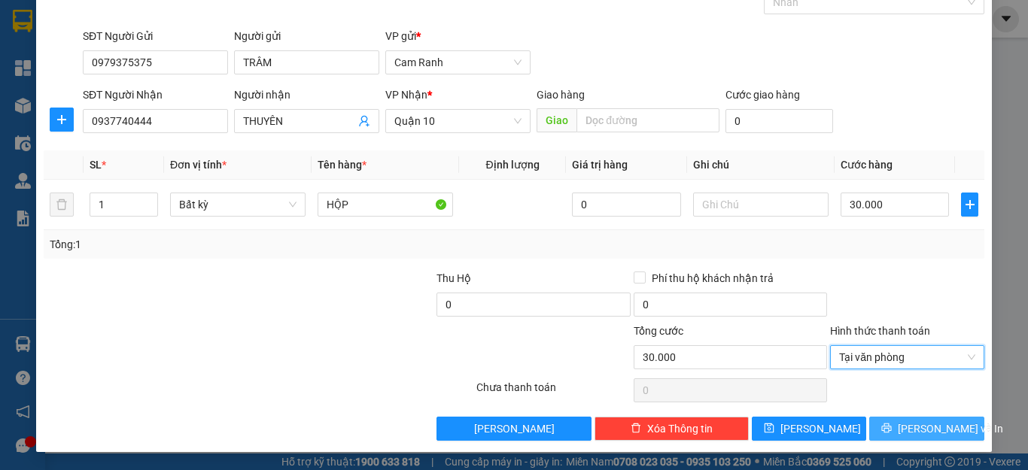
click at [899, 438] on button "[PERSON_NAME] và In" at bounding box center [926, 429] width 115 height 24
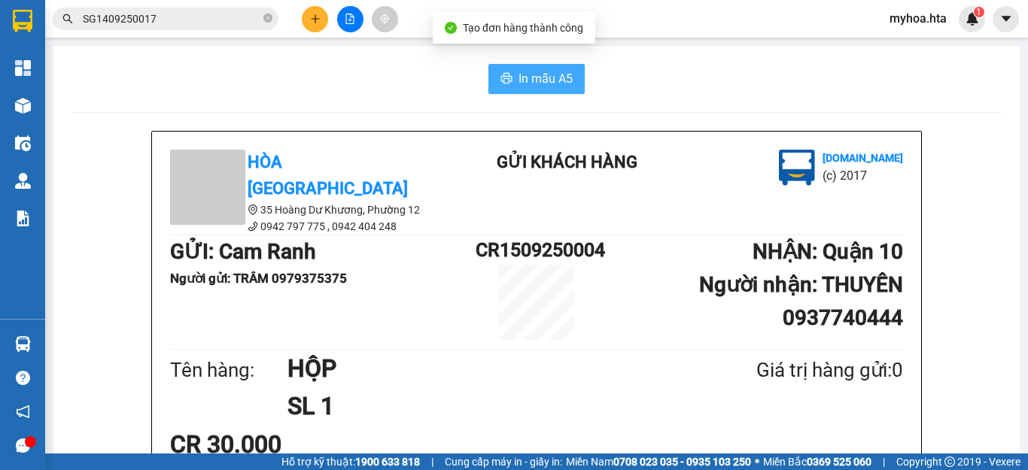
click at [537, 78] on span "In mẫu A5" at bounding box center [546, 78] width 54 height 19
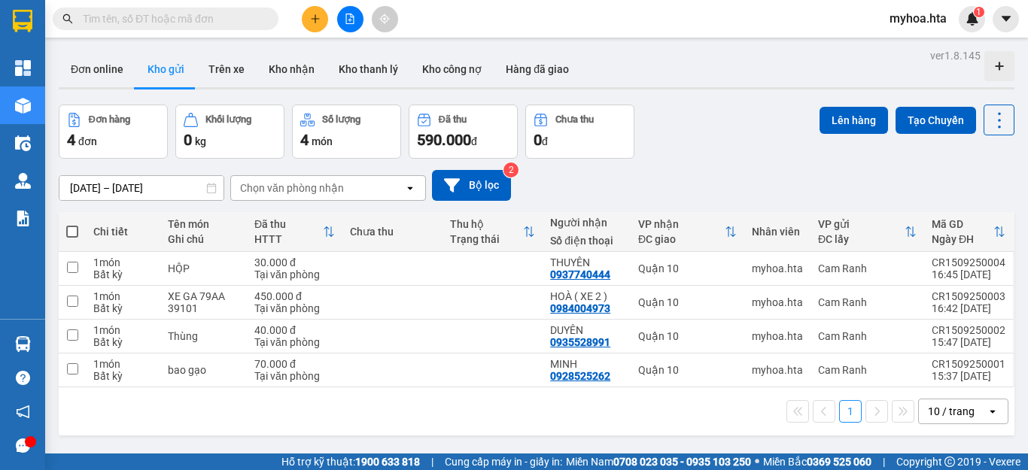
click at [732, 132] on div "Đơn hàng 4 đơn Khối lượng 0 kg Số lượng 4 món Đã thu 590.000 đ Chưa thu 0 đ Lên…" at bounding box center [537, 132] width 956 height 54
click at [312, 19] on icon "plus" at bounding box center [315, 18] width 8 height 1
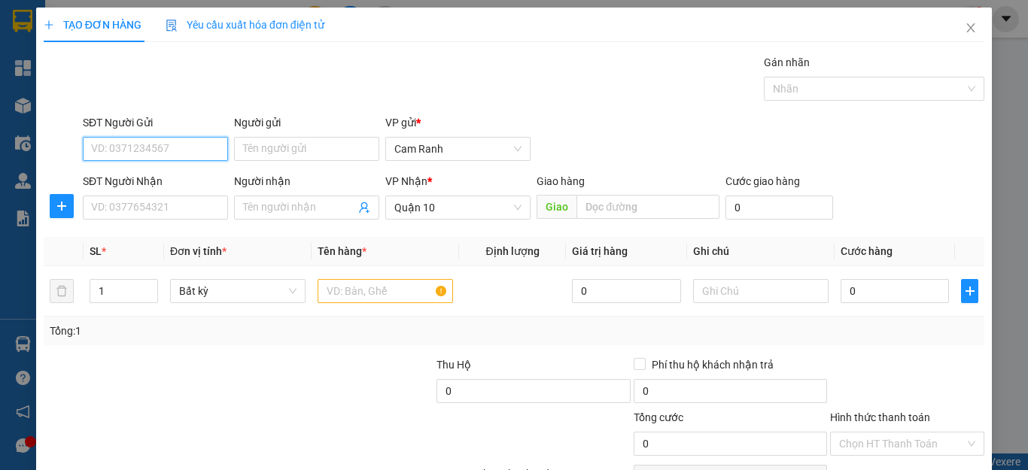
click at [183, 149] on input "SĐT Người Gửi" at bounding box center [155, 149] width 145 height 24
click at [178, 152] on input "SĐT Người Gửi" at bounding box center [155, 149] width 145 height 24
type input "0373273209"
click at [180, 179] on div "0373273209 - NHUẨN" at bounding box center [153, 179] width 125 height 17
type input "NHUẨN"
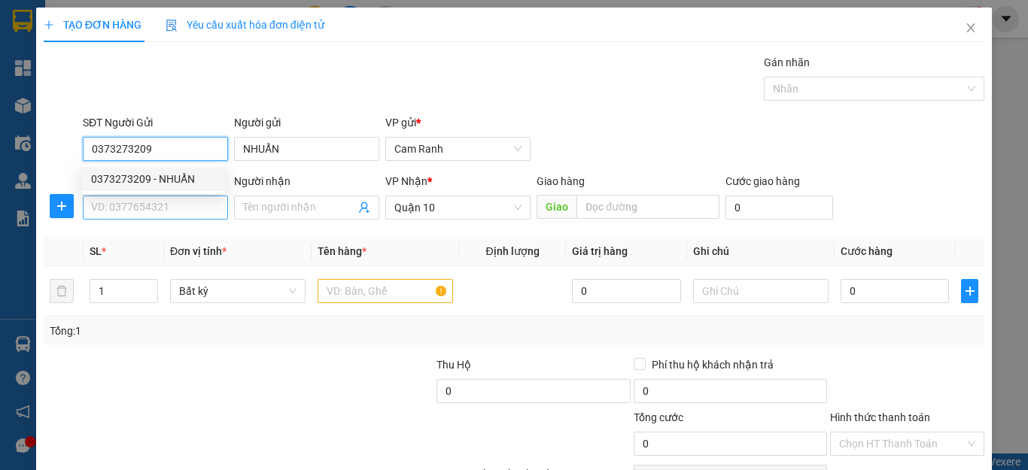
type input "0373273209"
type input "40.000"
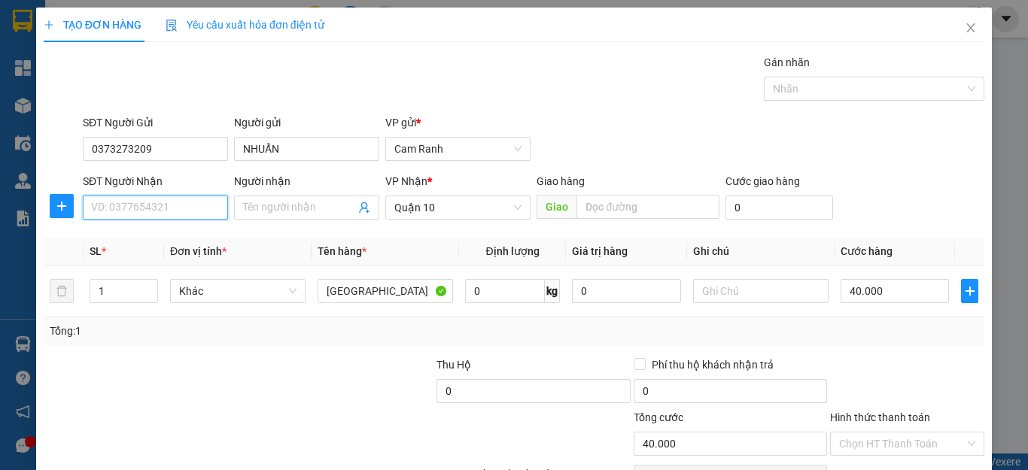
click at [180, 201] on input "SĐT Người Nhận" at bounding box center [155, 208] width 145 height 24
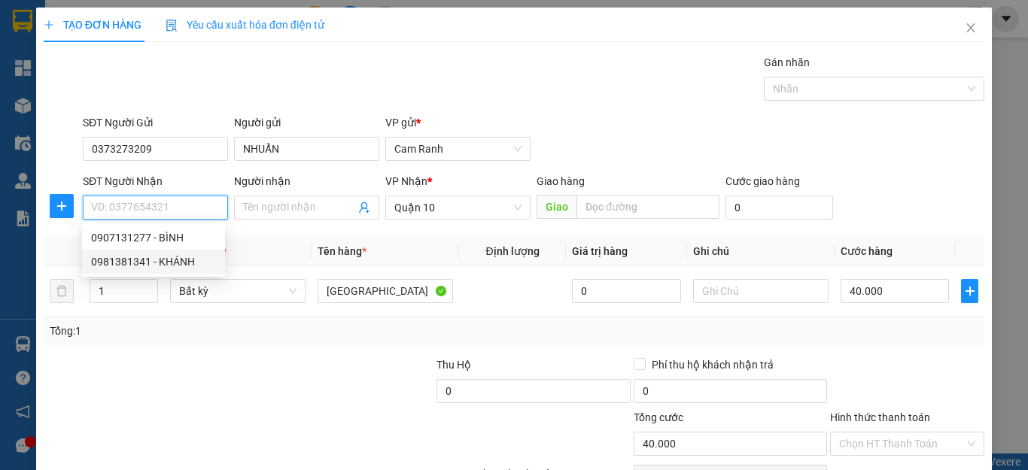
click at [182, 256] on div "0981381341 - KHÁNH" at bounding box center [153, 262] width 125 height 17
type input "0981381341"
type input "KHÁNH"
type input "30.000"
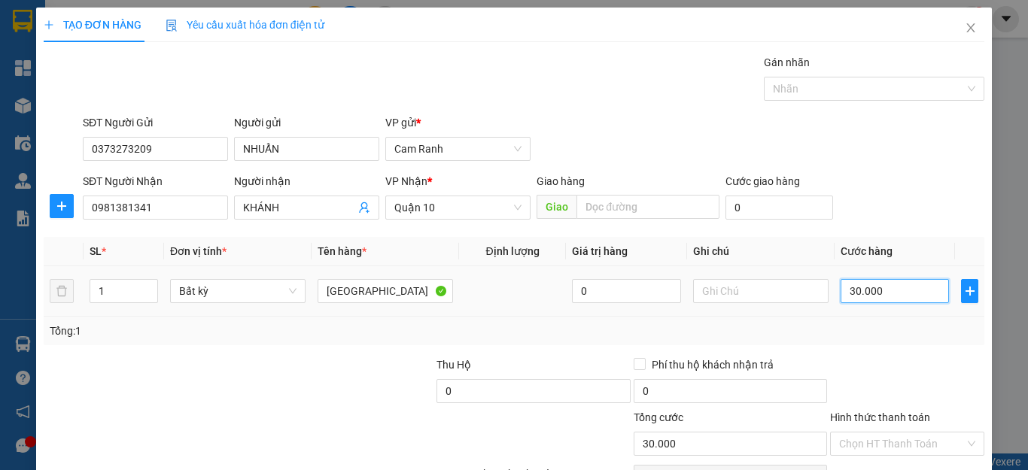
click at [884, 286] on input "30.000" at bounding box center [895, 291] width 108 height 24
type input "0"
type input "04"
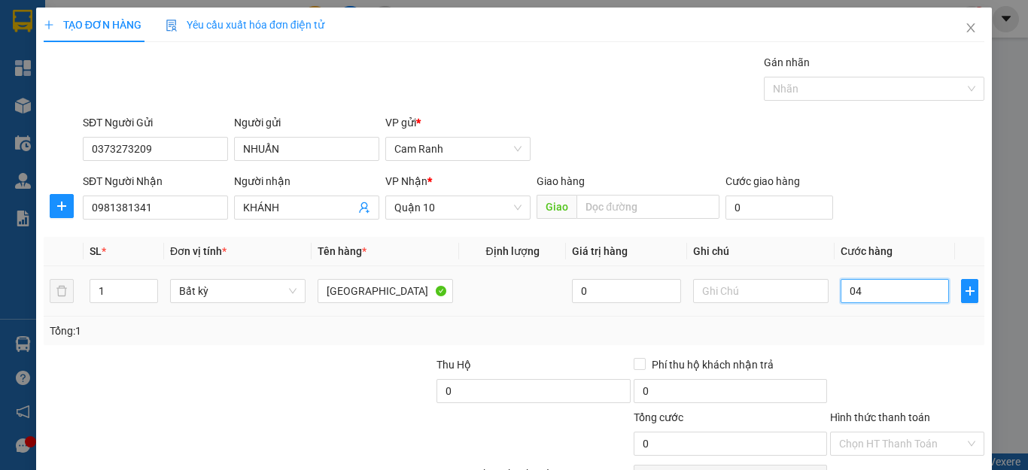
type input "4"
type input "40"
type input "040"
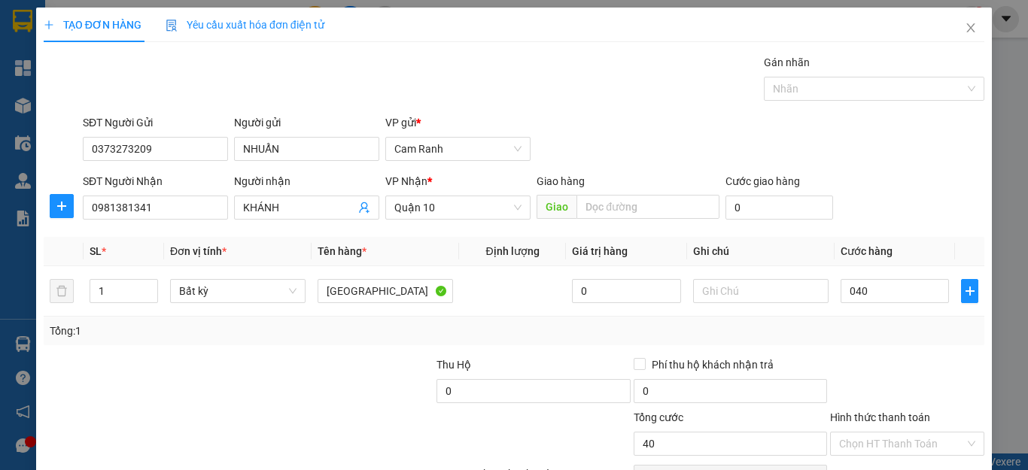
type input "40.000"
click at [893, 319] on div "Tổng: 1" at bounding box center [514, 331] width 941 height 29
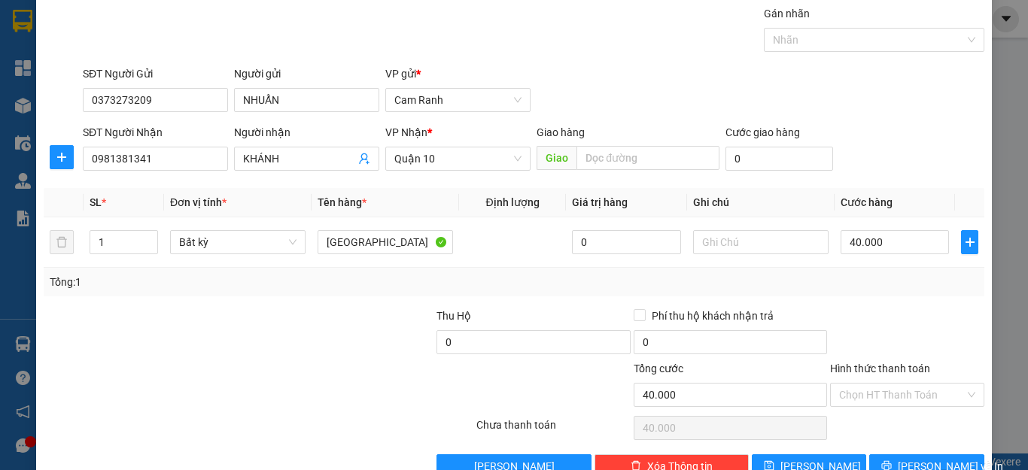
scroll to position [75, 0]
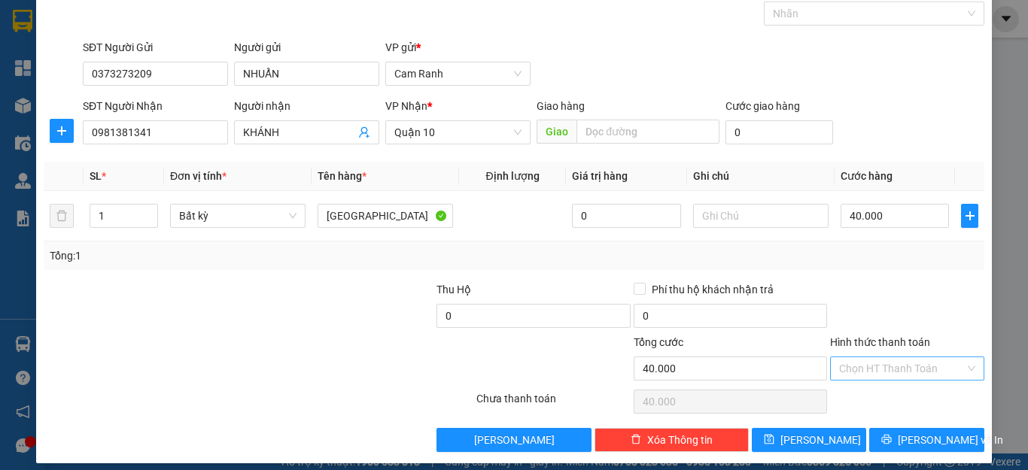
click at [897, 373] on input "Hình thức thanh toán" at bounding box center [902, 369] width 126 height 23
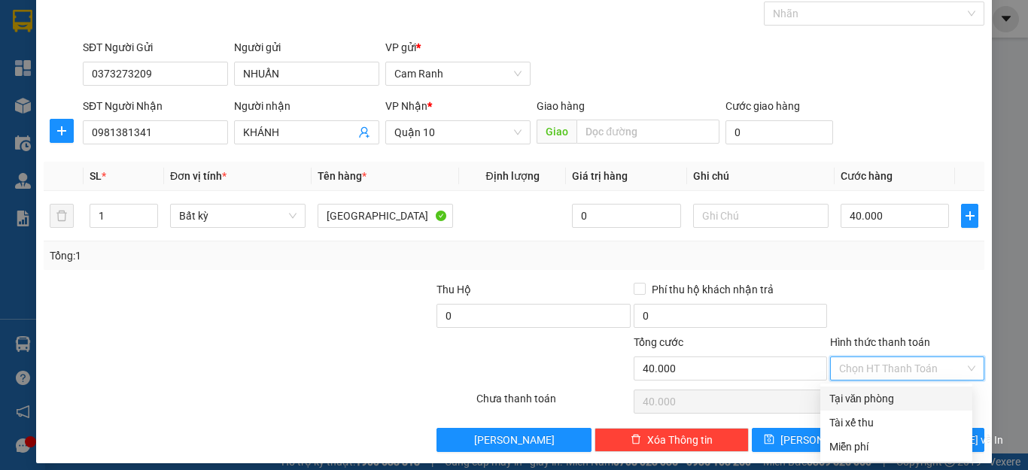
click at [893, 397] on div "Tại văn phòng" at bounding box center [896, 399] width 134 height 17
type input "0"
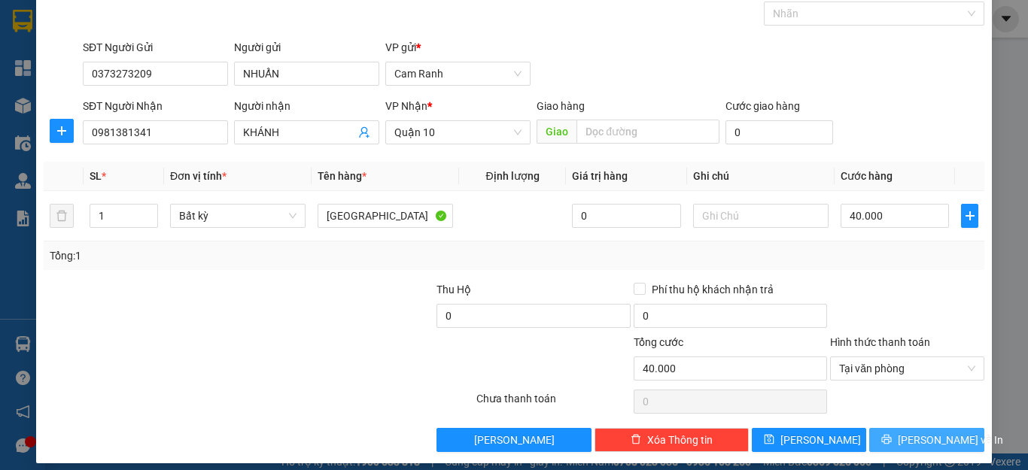
click at [914, 443] on span "[PERSON_NAME] và In" at bounding box center [950, 440] width 105 height 17
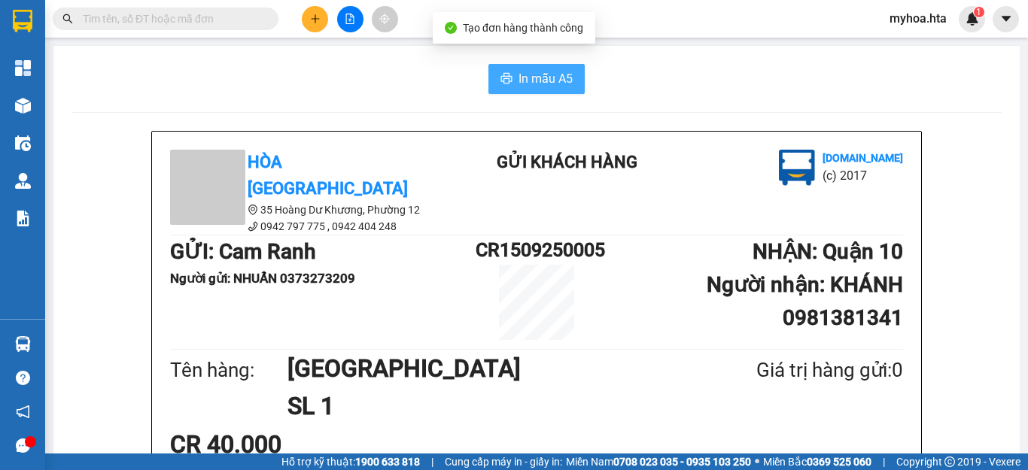
click at [545, 88] on span "In mẫu A5" at bounding box center [546, 78] width 54 height 19
click at [311, 22] on icon "plus" at bounding box center [315, 19] width 11 height 11
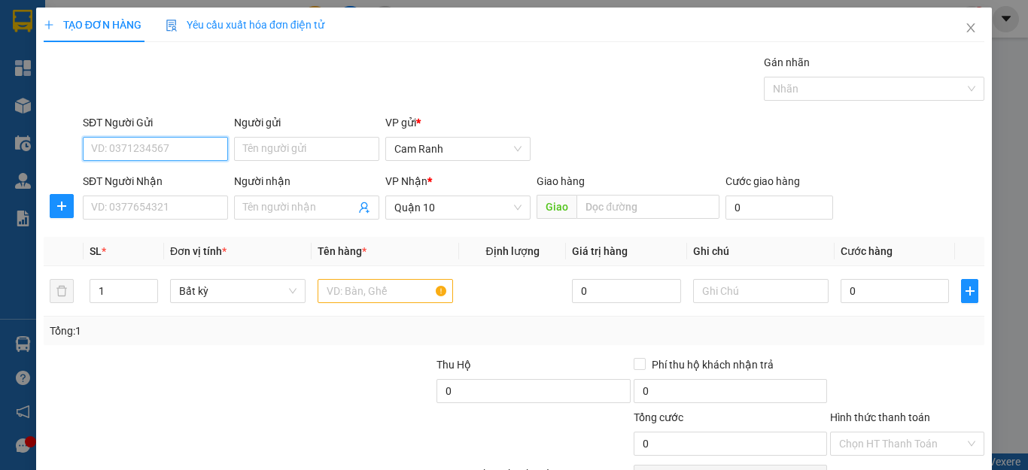
click at [178, 152] on input "SĐT Người Gửi" at bounding box center [155, 149] width 145 height 24
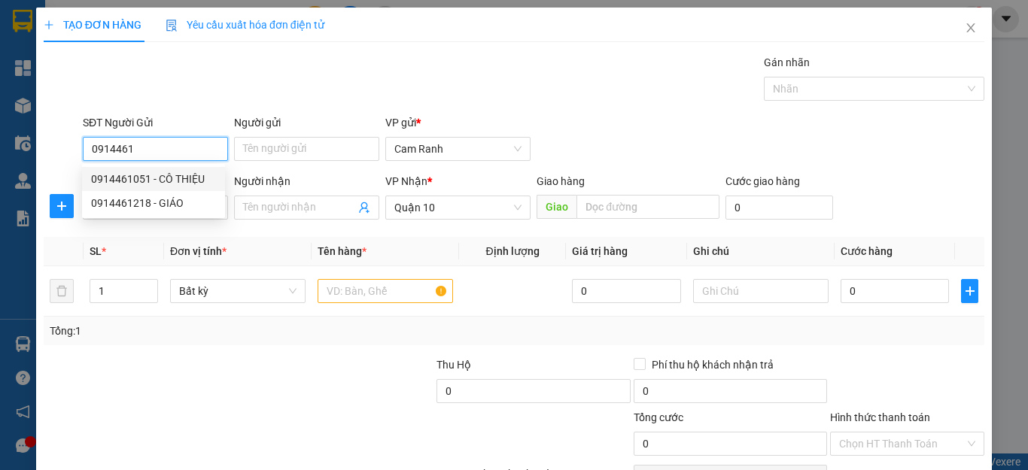
click at [163, 157] on input "0914461" at bounding box center [155, 149] width 145 height 24
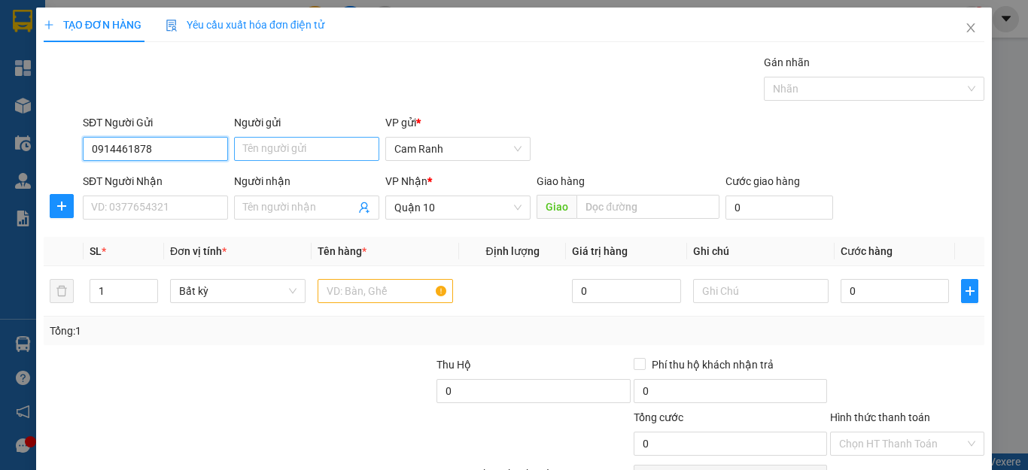
type input "0914461878"
click at [271, 143] on input "Người gửi" at bounding box center [306, 149] width 145 height 24
drag, startPoint x: 255, startPoint y: 152, endPoint x: 251, endPoint y: 145, distance: 8.8
click at [254, 148] on input "Người gửi" at bounding box center [306, 149] width 145 height 24
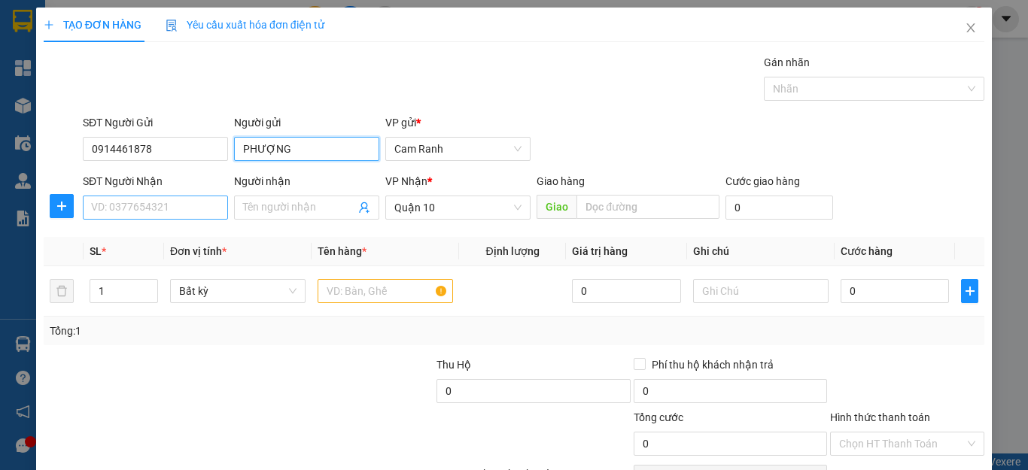
type input "PHƯỢNG"
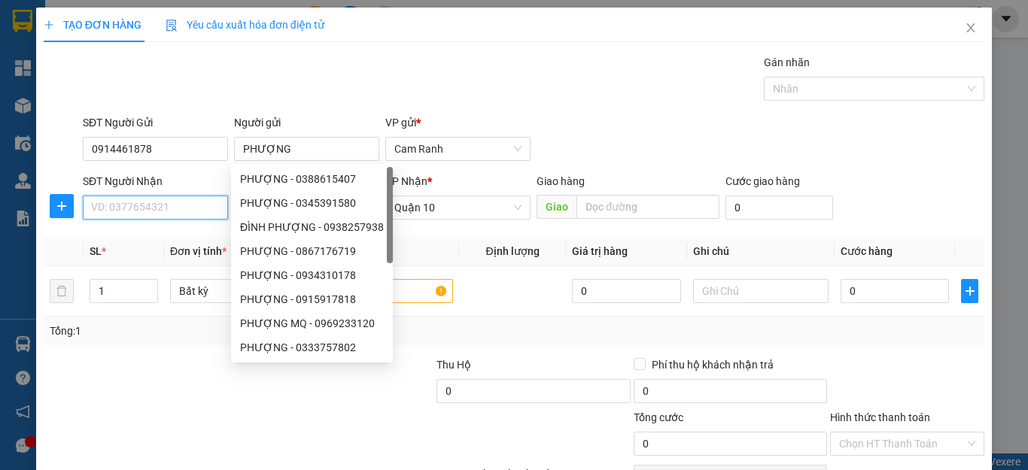
click at [148, 211] on input "SĐT Người Nhận" at bounding box center [155, 208] width 145 height 24
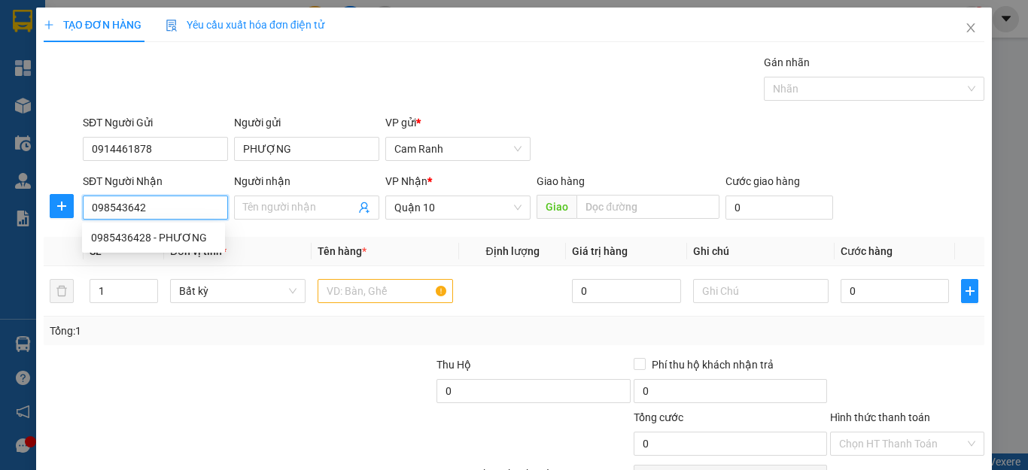
type input "0985436428"
click at [175, 237] on div "0985436428 - PHƯƠNG" at bounding box center [153, 238] width 125 height 17
type input "PHƯƠNG"
type input "50.000"
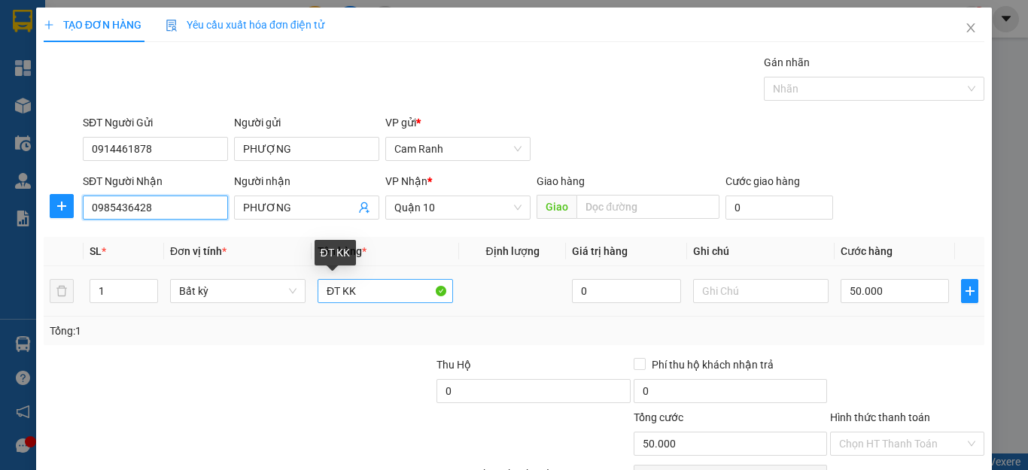
type input "0985436428"
click at [403, 289] on input "ĐT KK" at bounding box center [385, 291] width 135 height 24
type input "Đ"
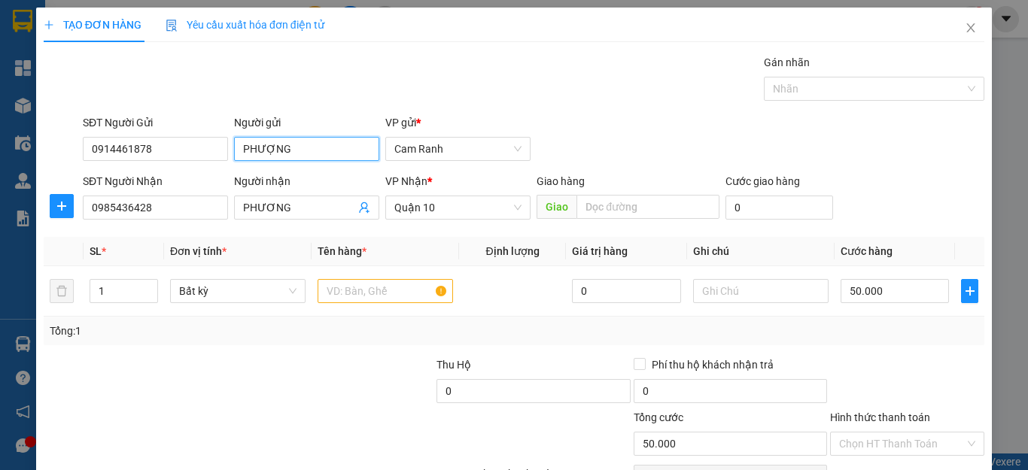
click at [344, 155] on input "PHƯỢNG" at bounding box center [306, 149] width 145 height 24
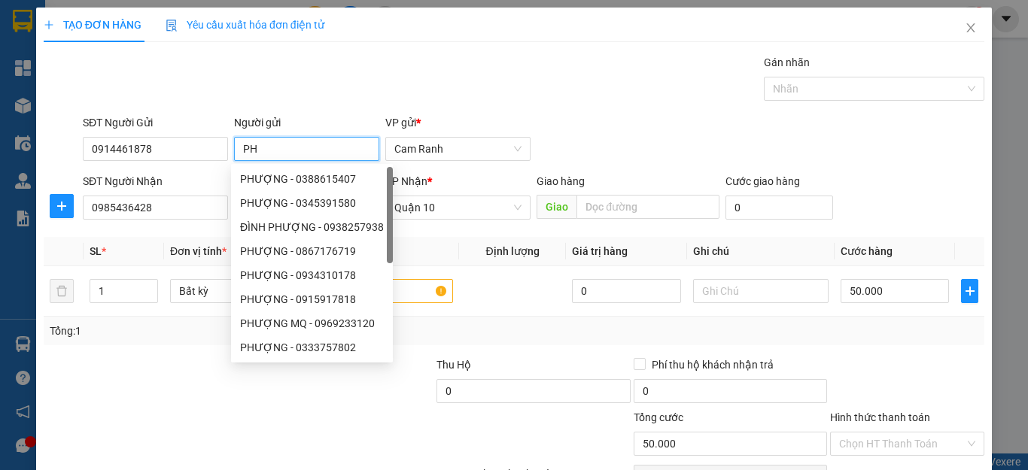
type input "P"
type input "CƯỜNG"
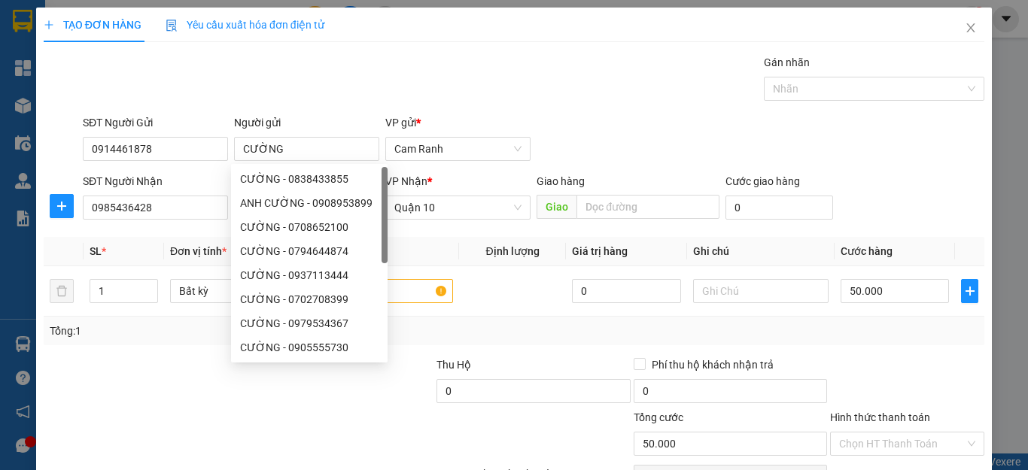
click at [203, 357] on div at bounding box center [140, 383] width 196 height 53
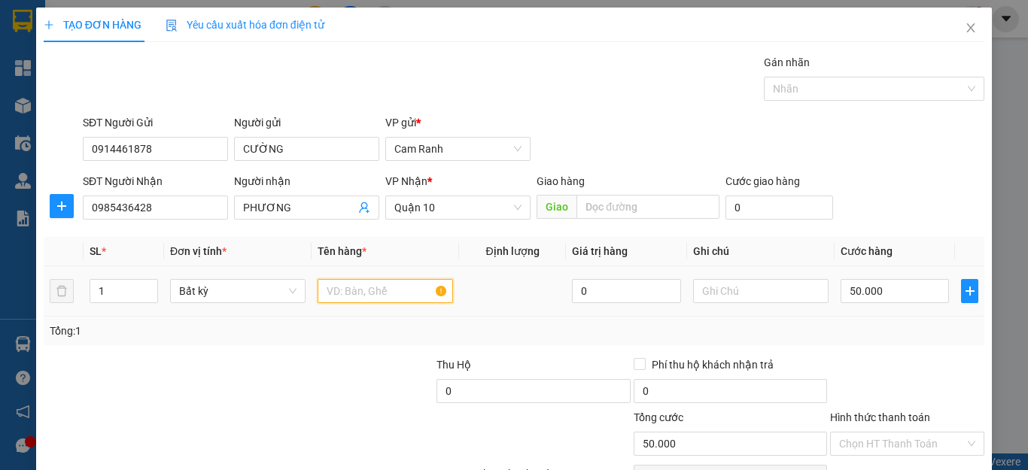
click at [392, 291] on input "text" at bounding box center [385, 291] width 135 height 24
type input "PB"
click at [891, 299] on input "50.000" at bounding box center [895, 291] width 108 height 24
type input "0"
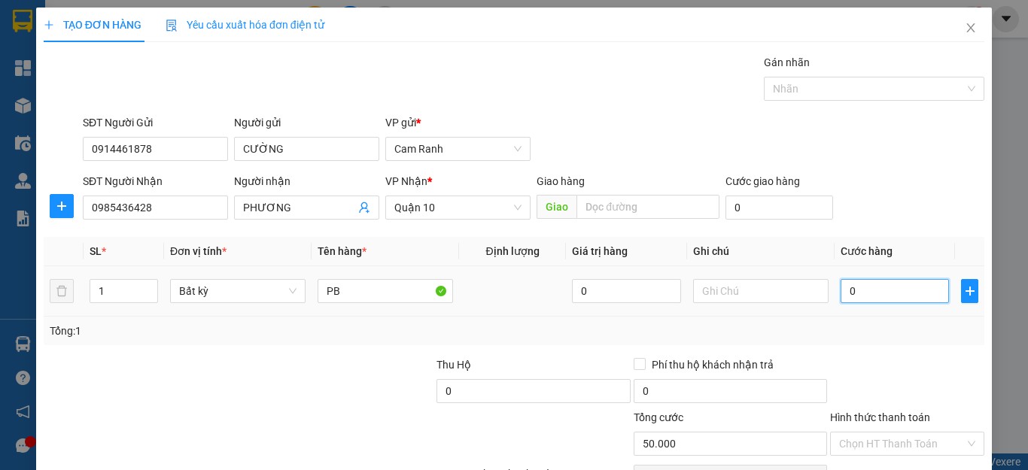
type input "0"
type input "03"
type input "3"
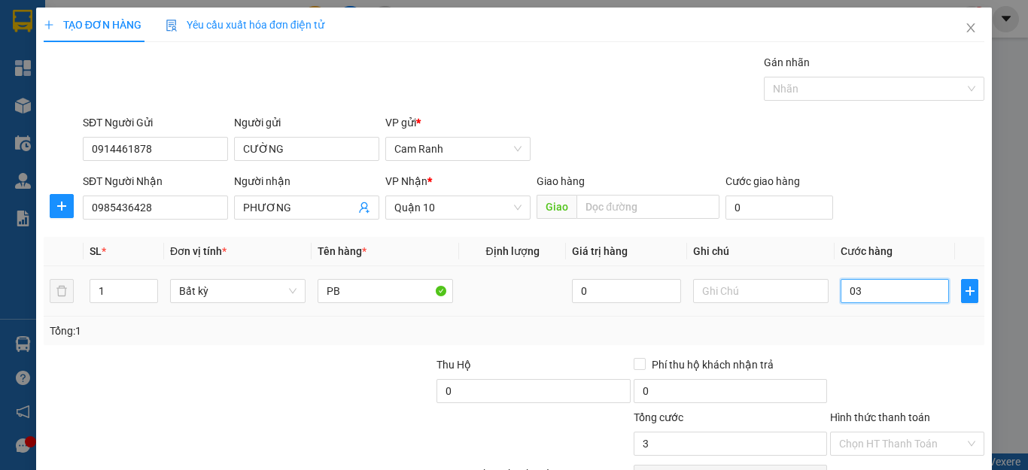
type input "030"
type input "30"
type input "030"
type input "30.000"
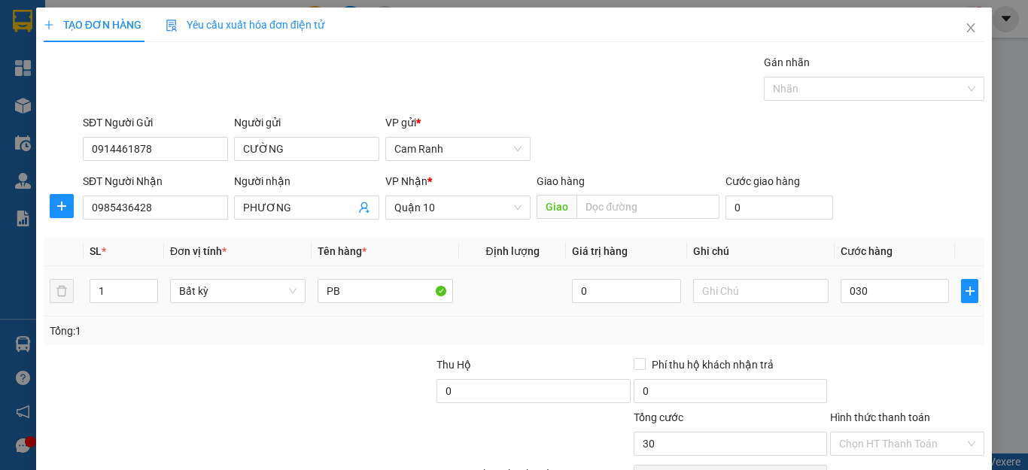
type input "30.000"
click at [891, 313] on td "30.000" at bounding box center [895, 291] width 120 height 50
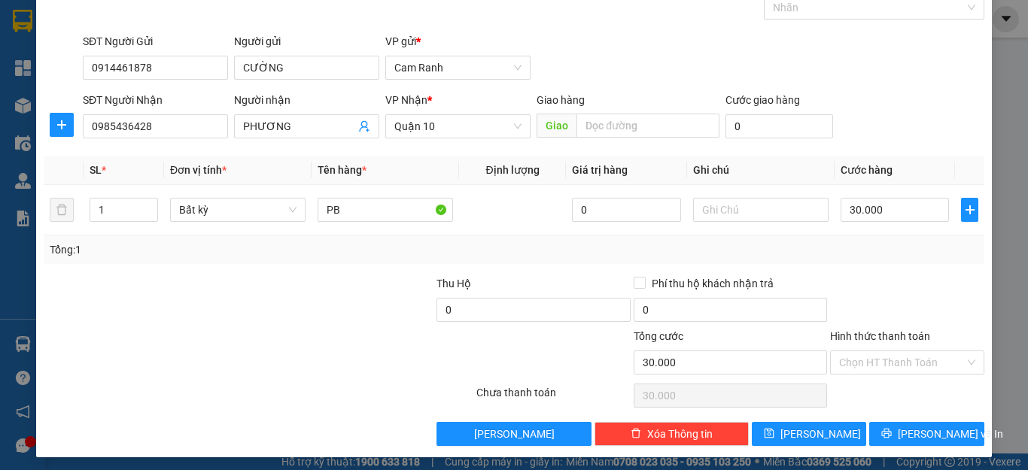
scroll to position [87, 0]
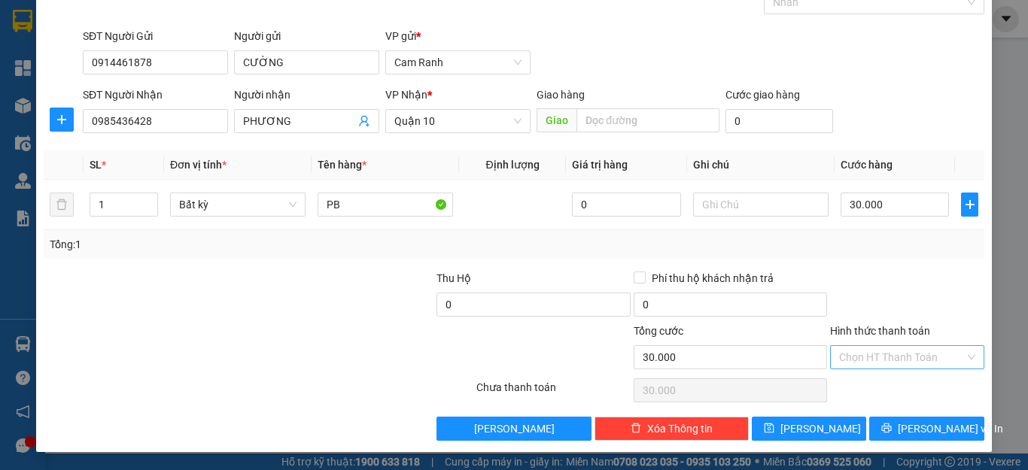
click at [892, 355] on input "Hình thức thanh toán" at bounding box center [902, 357] width 126 height 23
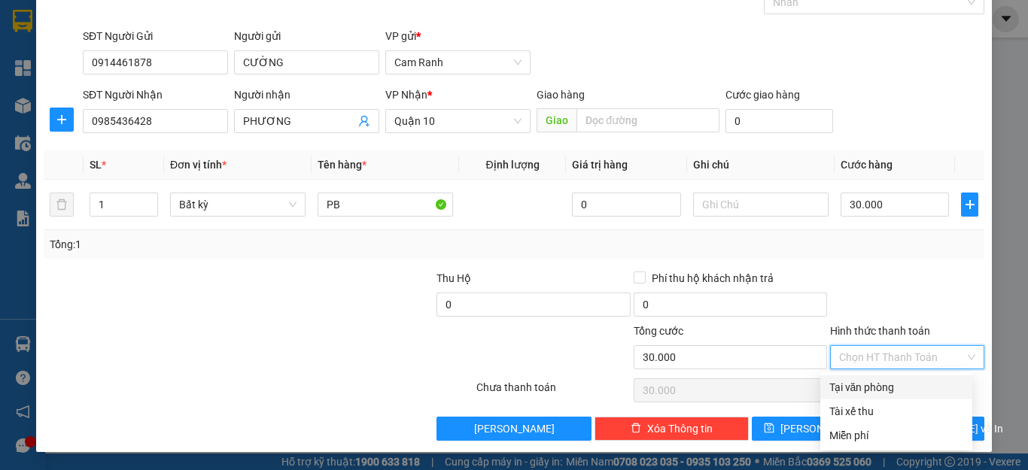
click at [899, 387] on div "Tại văn phòng" at bounding box center [896, 387] width 134 height 17
type input "0"
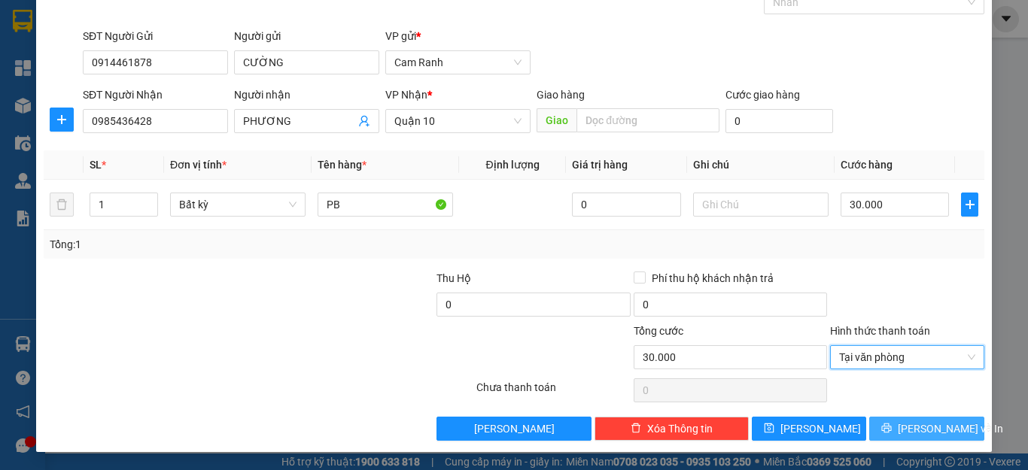
click at [912, 429] on span "[PERSON_NAME] và In" at bounding box center [950, 429] width 105 height 17
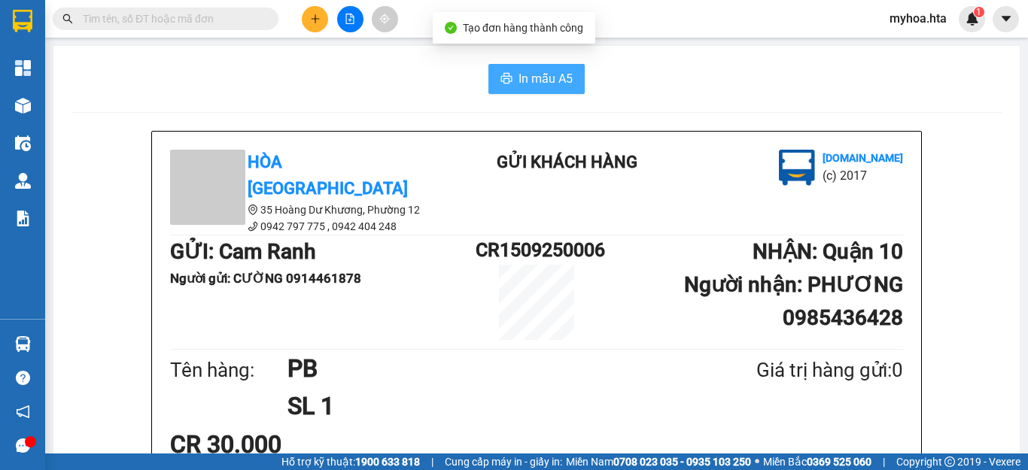
click at [519, 84] on span "In mẫu A5" at bounding box center [546, 78] width 54 height 19
